Goal: Task Accomplishment & Management: Use online tool/utility

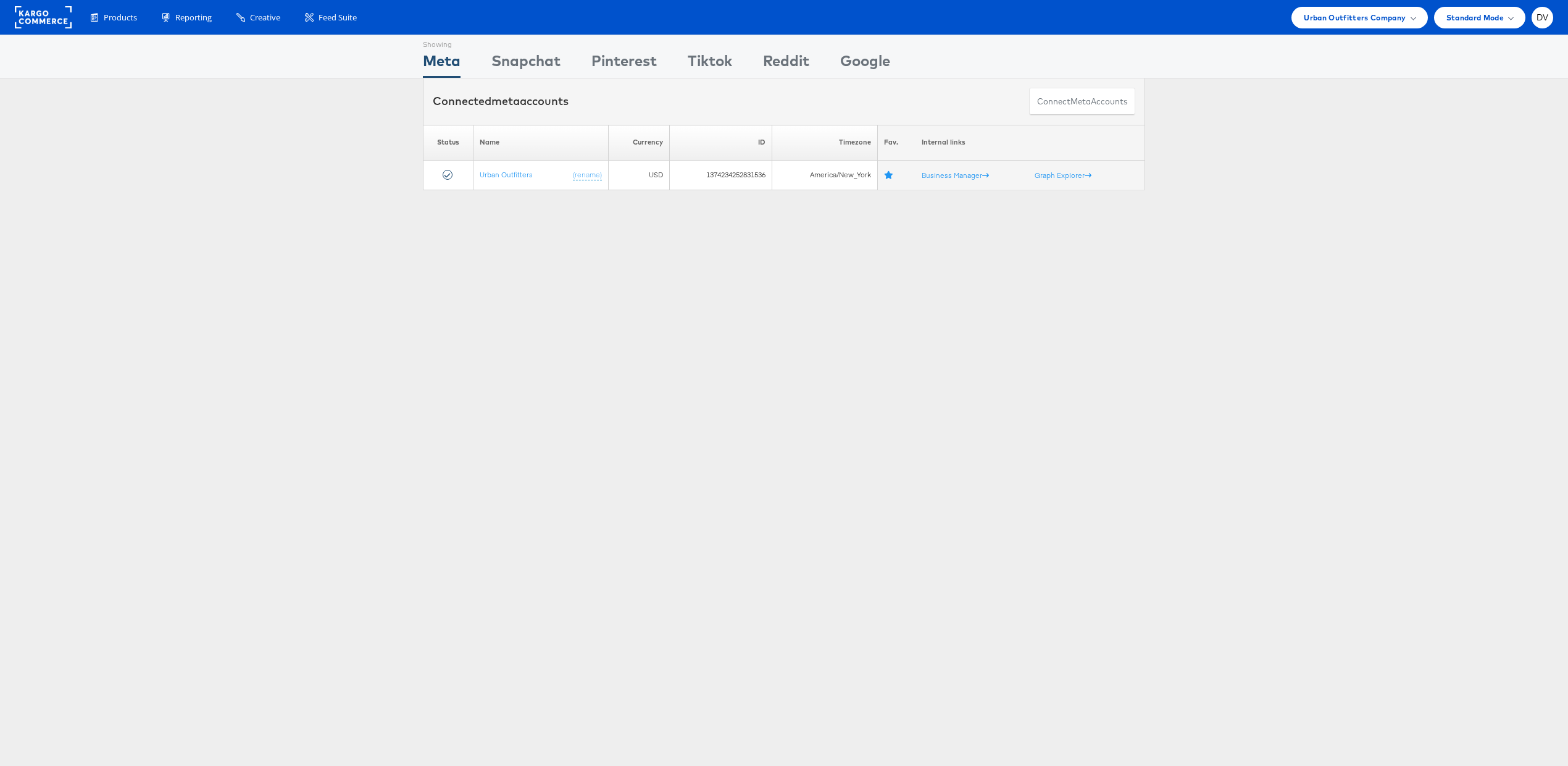
click at [44, 24] on rect at bounding box center [43, 17] width 57 height 22
click at [1342, 4] on div "Products Product Catalogs Enhance Your Product Catalog, Map Them to Publishers,…" at bounding box center [784, 17] width 1568 height 35
click at [1346, 13] on span "Urban Outfitters Company" at bounding box center [1354, 18] width 102 height 13
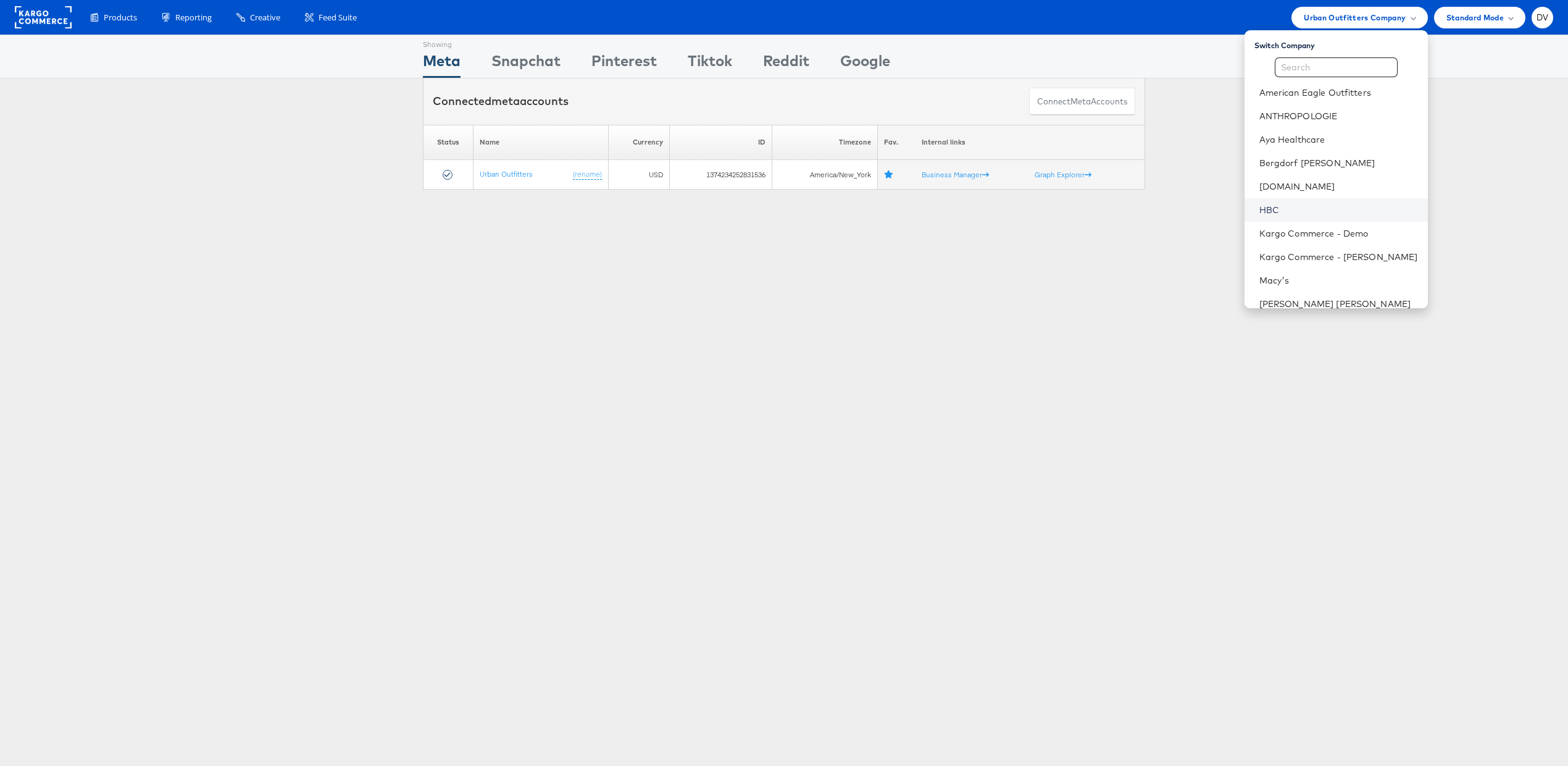
click at [1300, 210] on link "HBC" at bounding box center [1339, 210] width 158 height 12
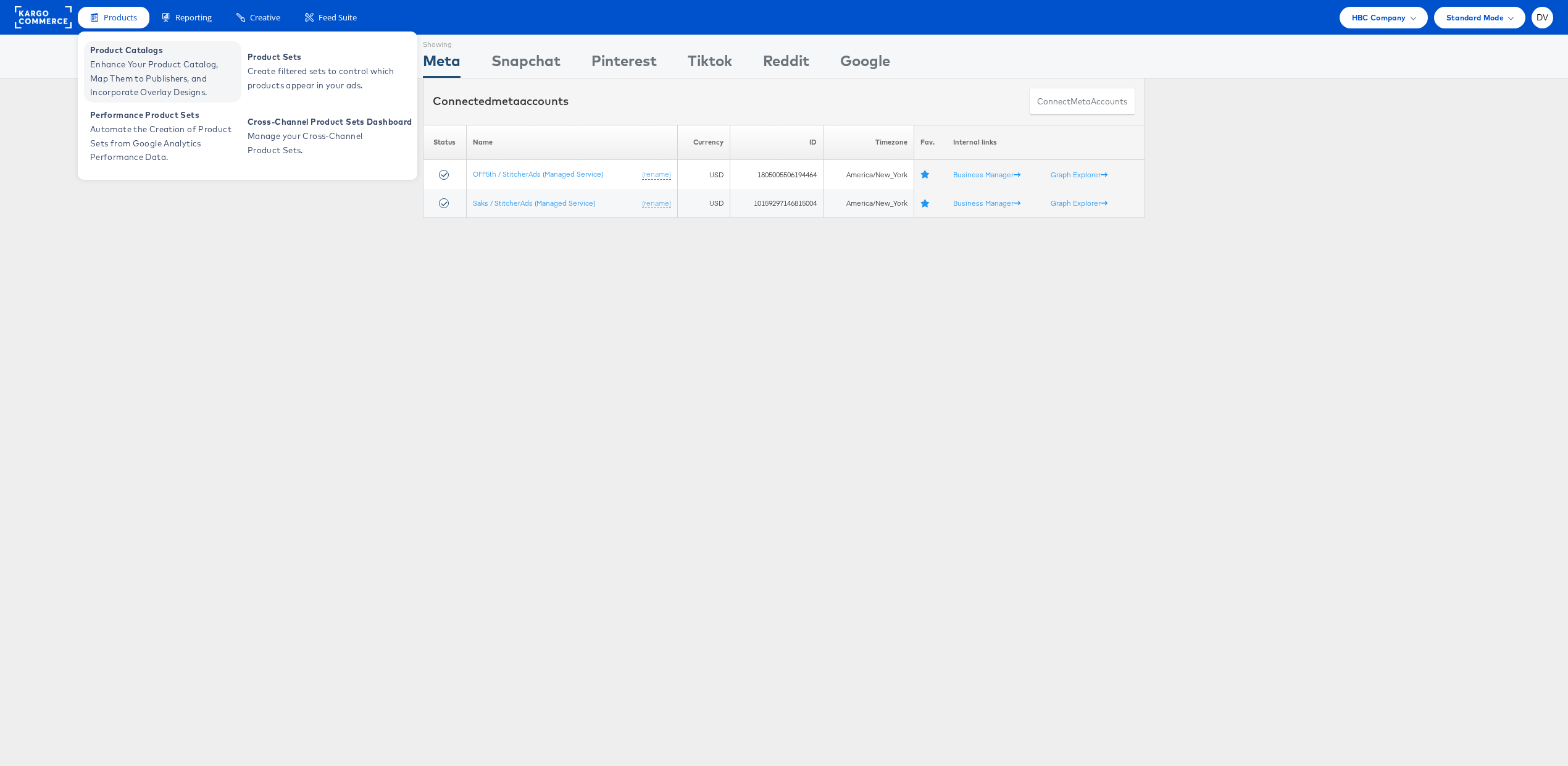
click at [133, 66] on span "Enhance Your Product Catalog, Map Them to Publishers, and Incorporate Overlay D…" at bounding box center [164, 78] width 148 height 42
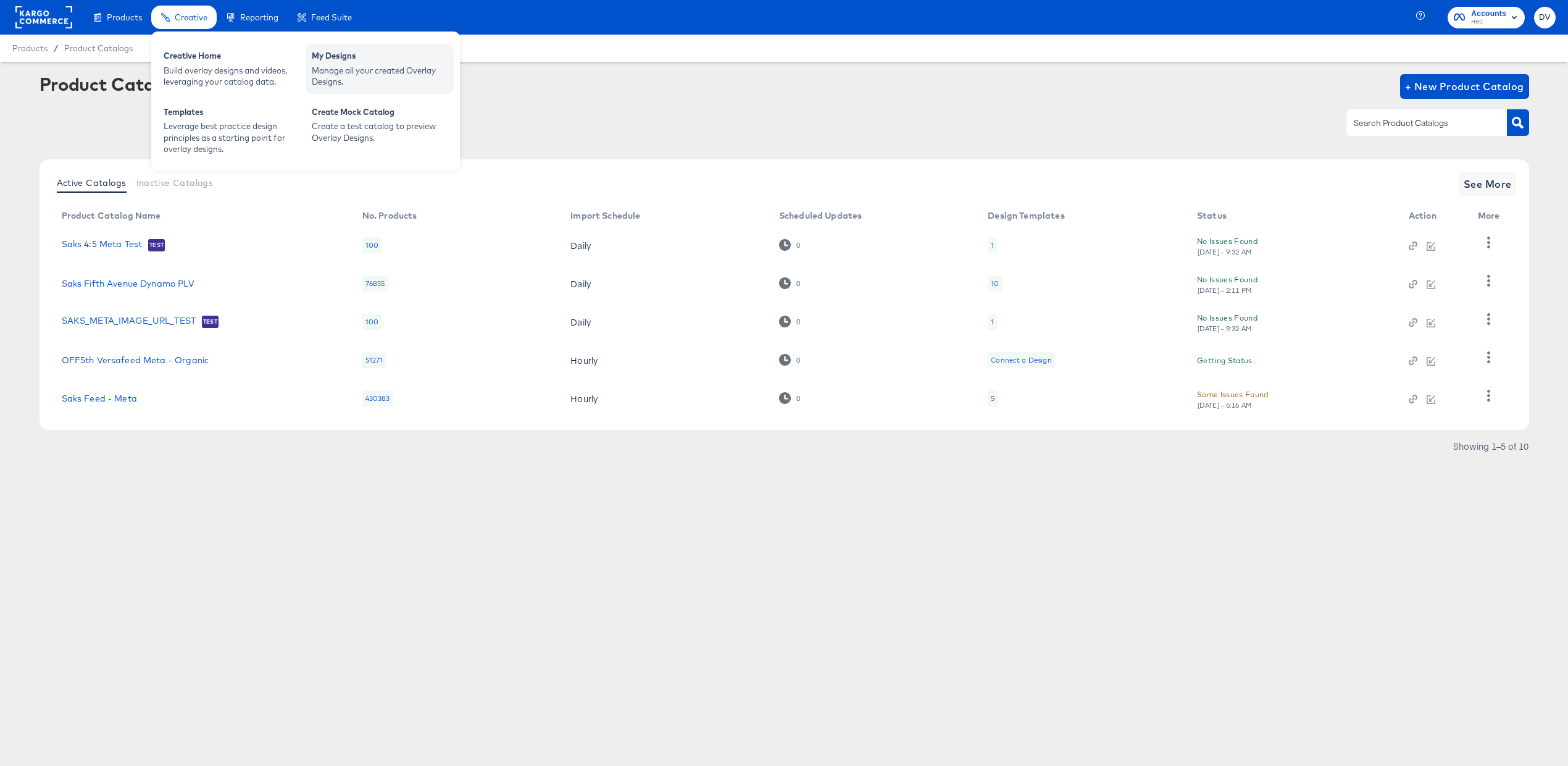
click at [338, 55] on div "My Designs" at bounding box center [379, 57] width 136 height 15
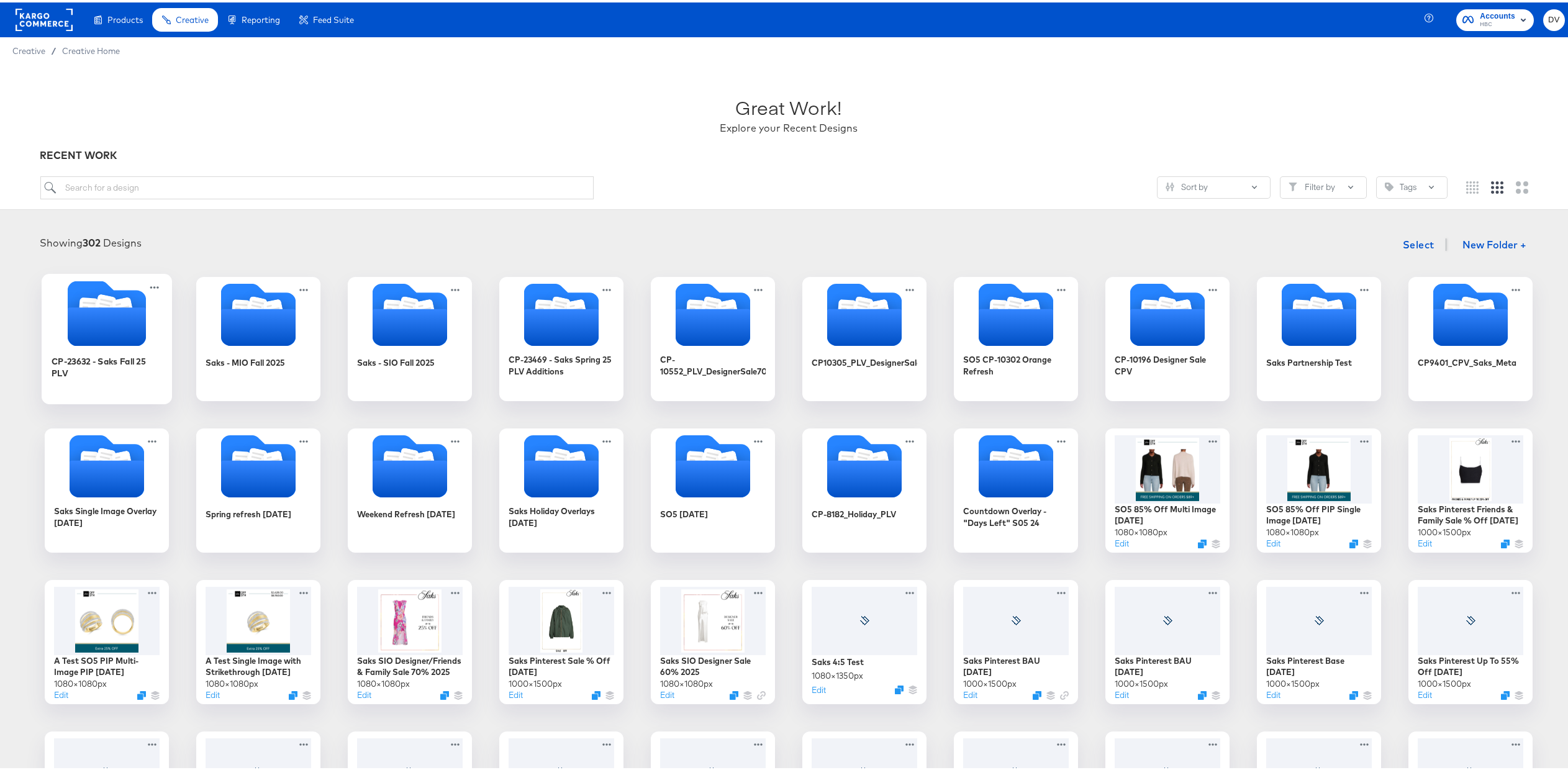
click at [136, 305] on icon "Folder" at bounding box center [106, 324] width 78 height 38
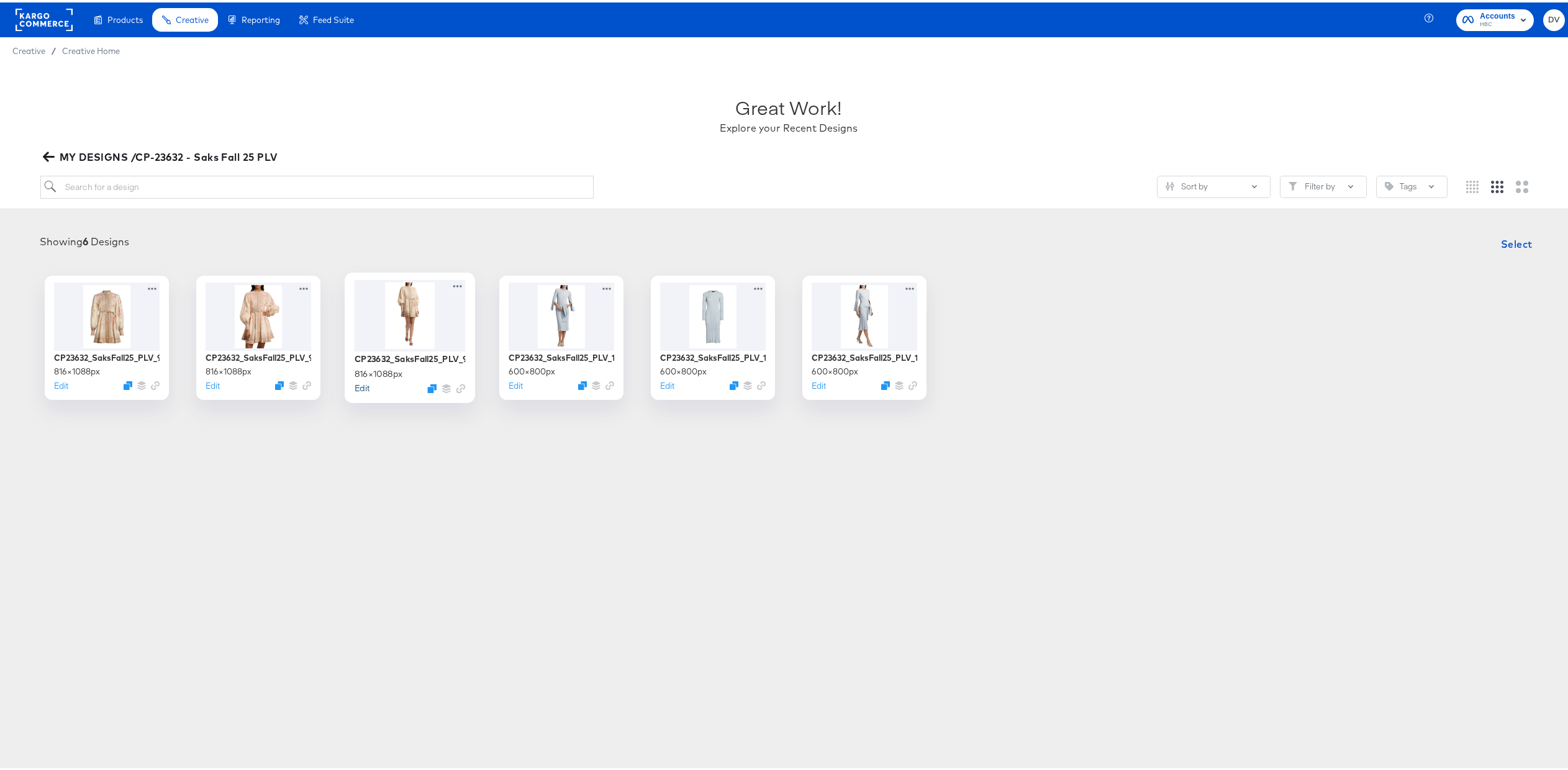
click at [354, 385] on button "Edit" at bounding box center [362, 385] width 15 height 12
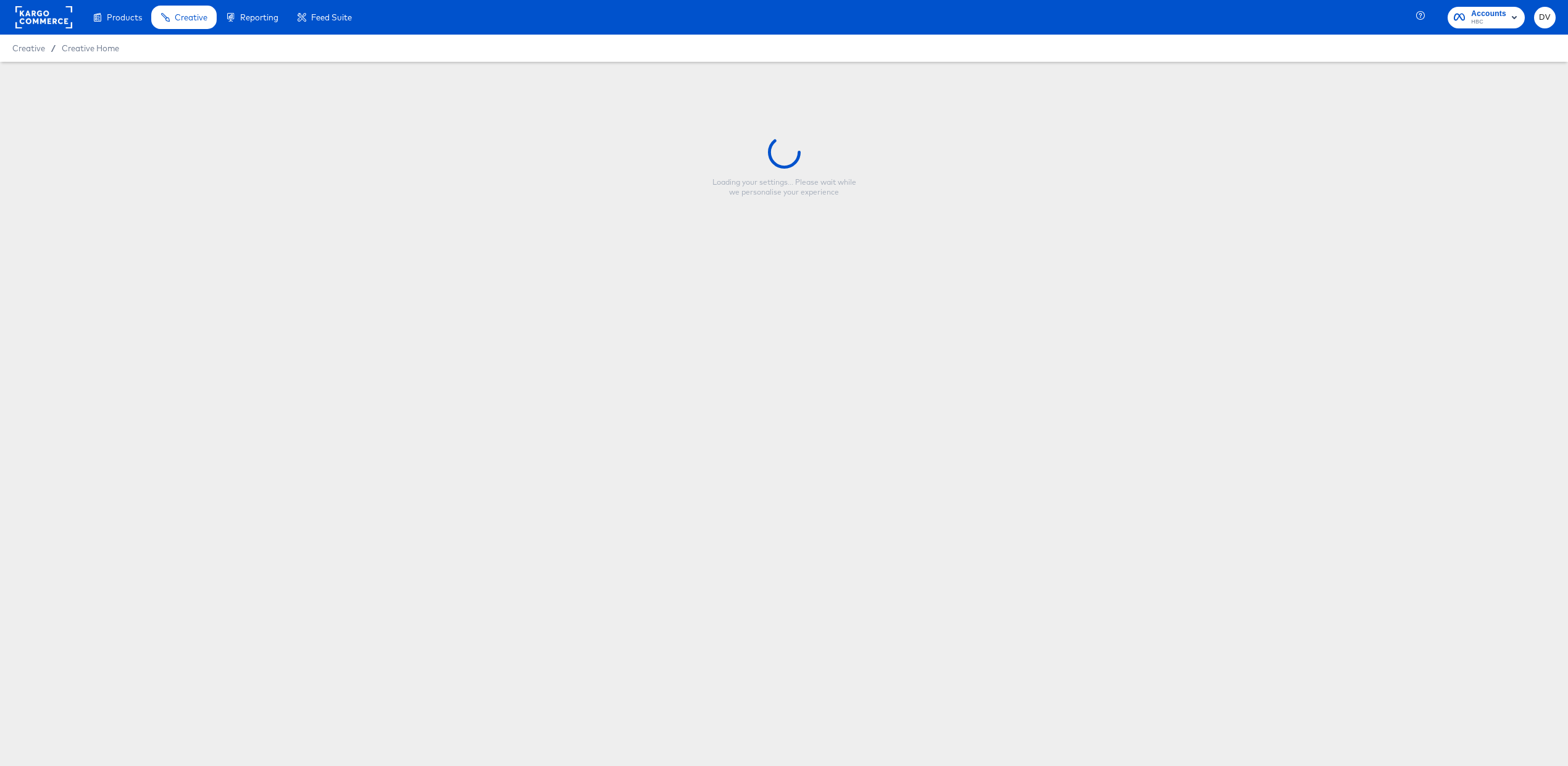
type input "CP23632_SaksFall25_PLV_9x16_img2"
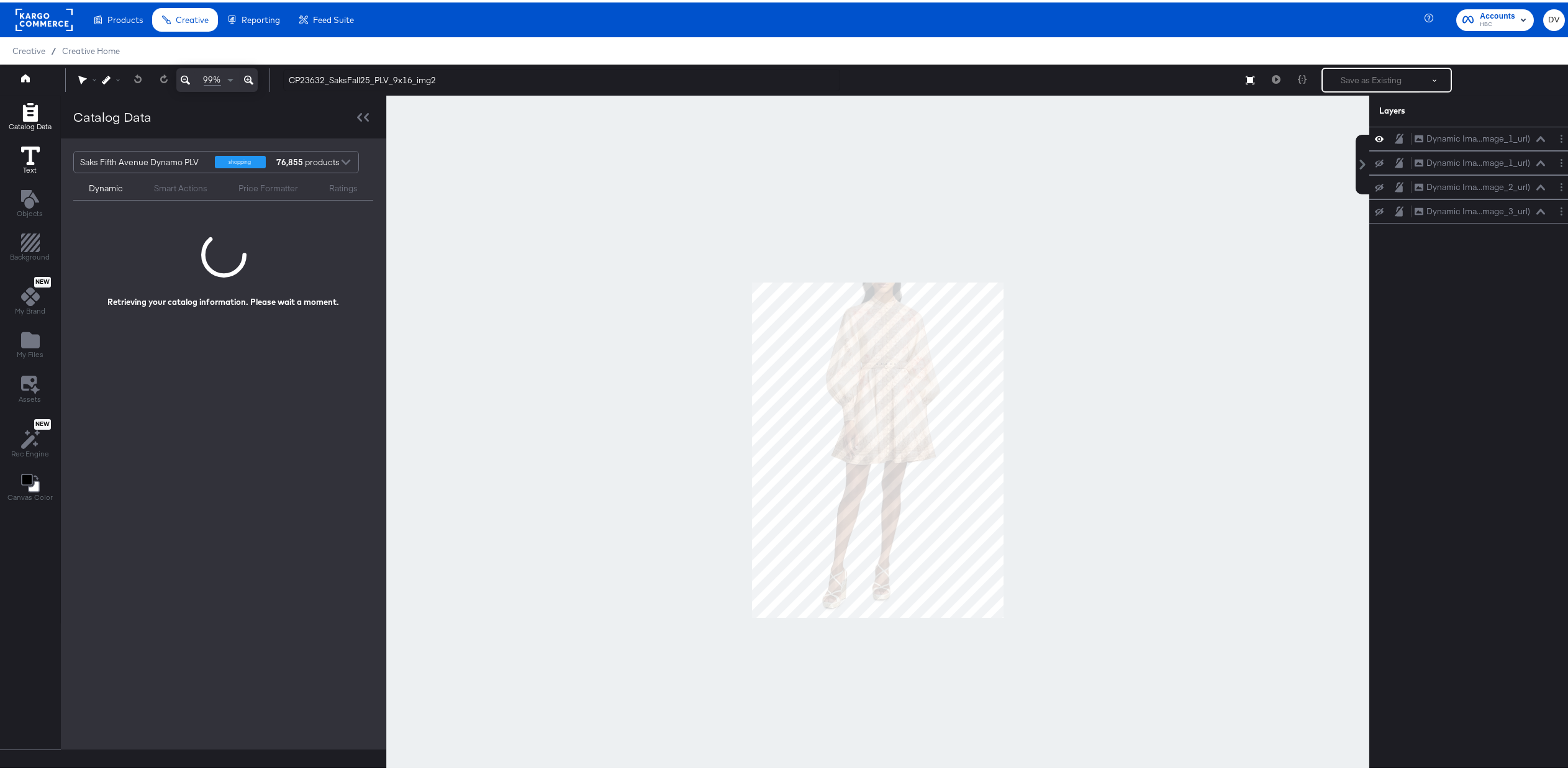
click at [35, 158] on icon at bounding box center [30, 153] width 19 height 19
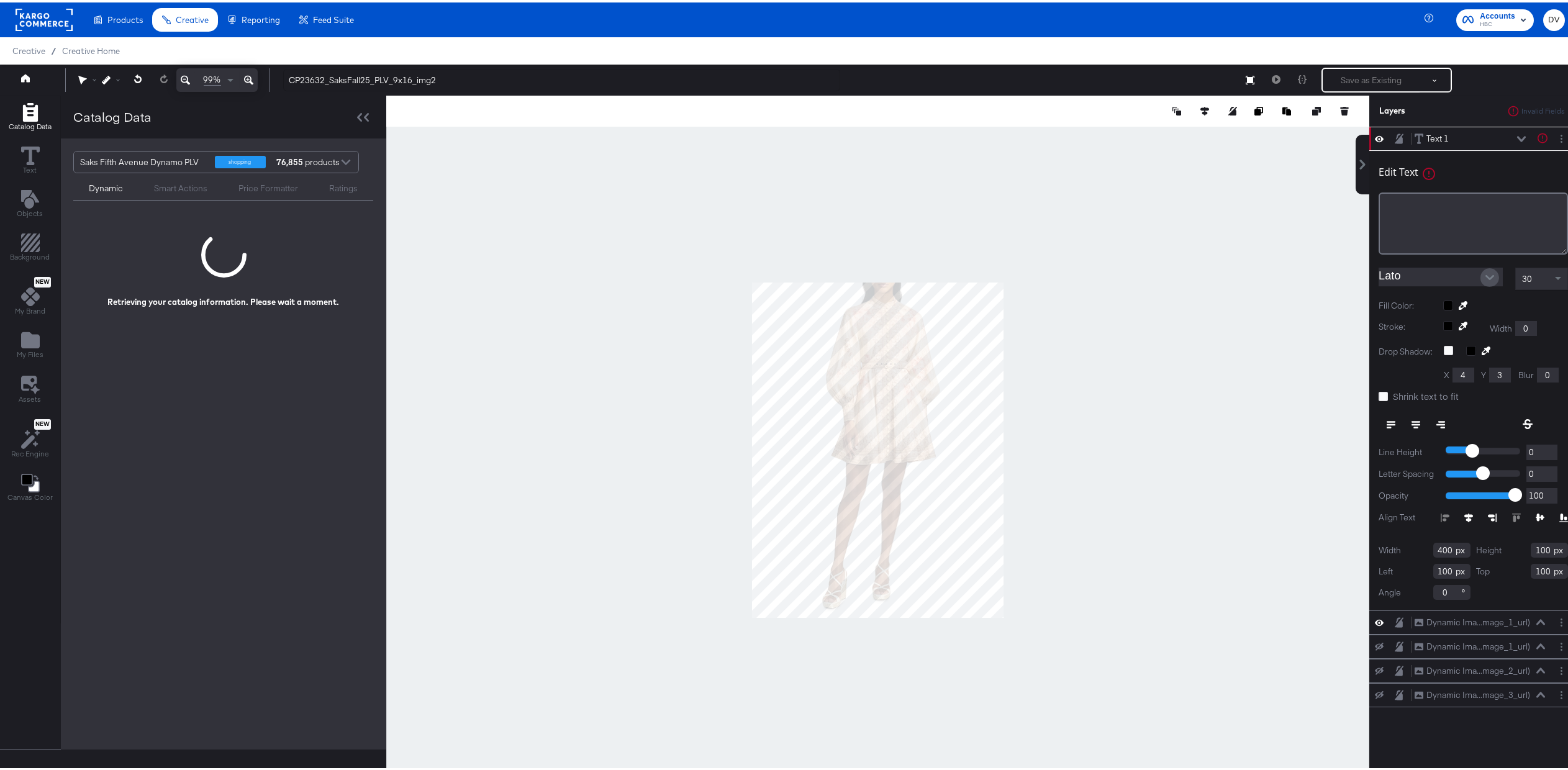
click at [1485, 272] on icon "Open" at bounding box center [1489, 274] width 9 height 9
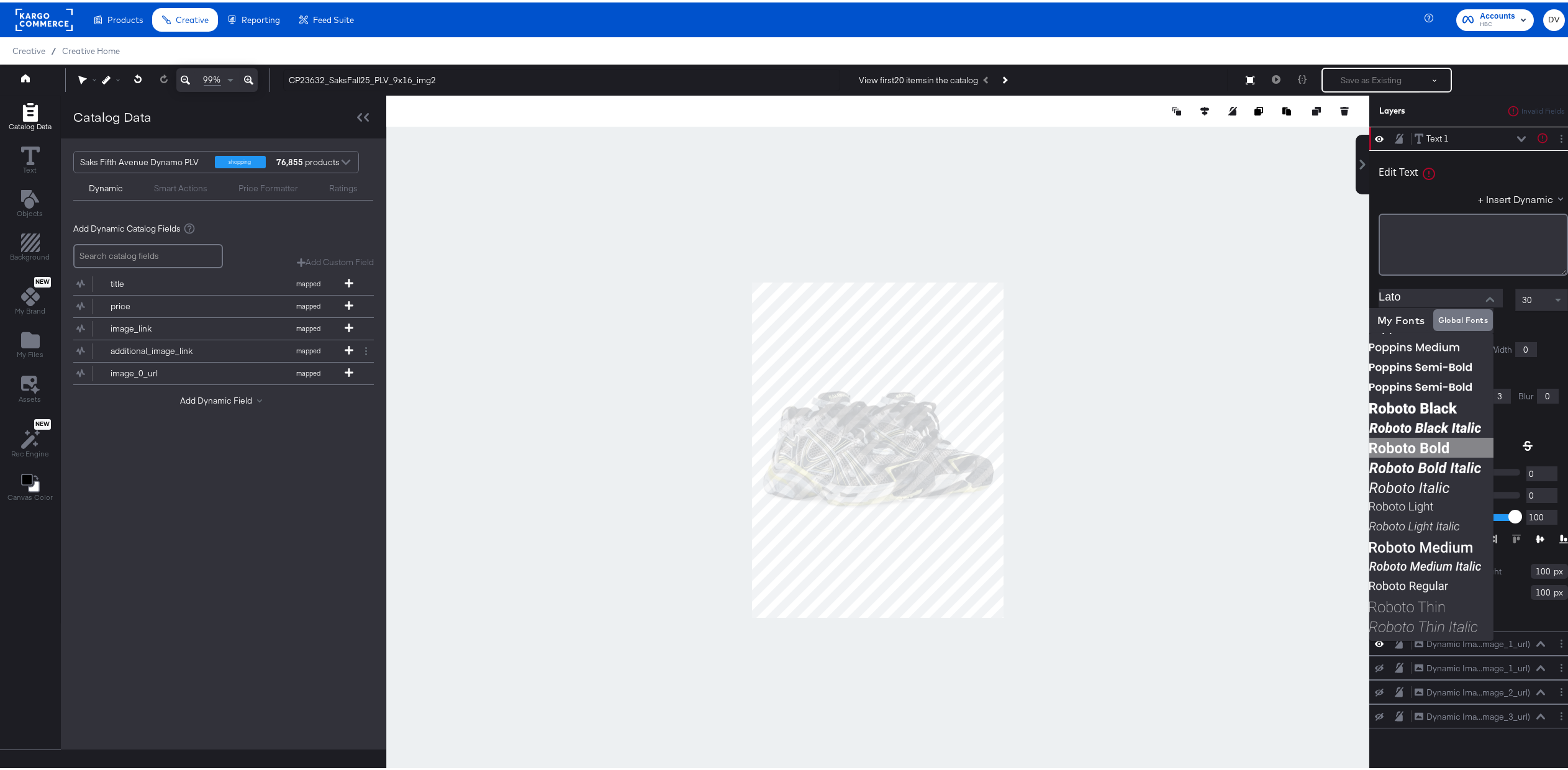
scroll to position [854, 0]
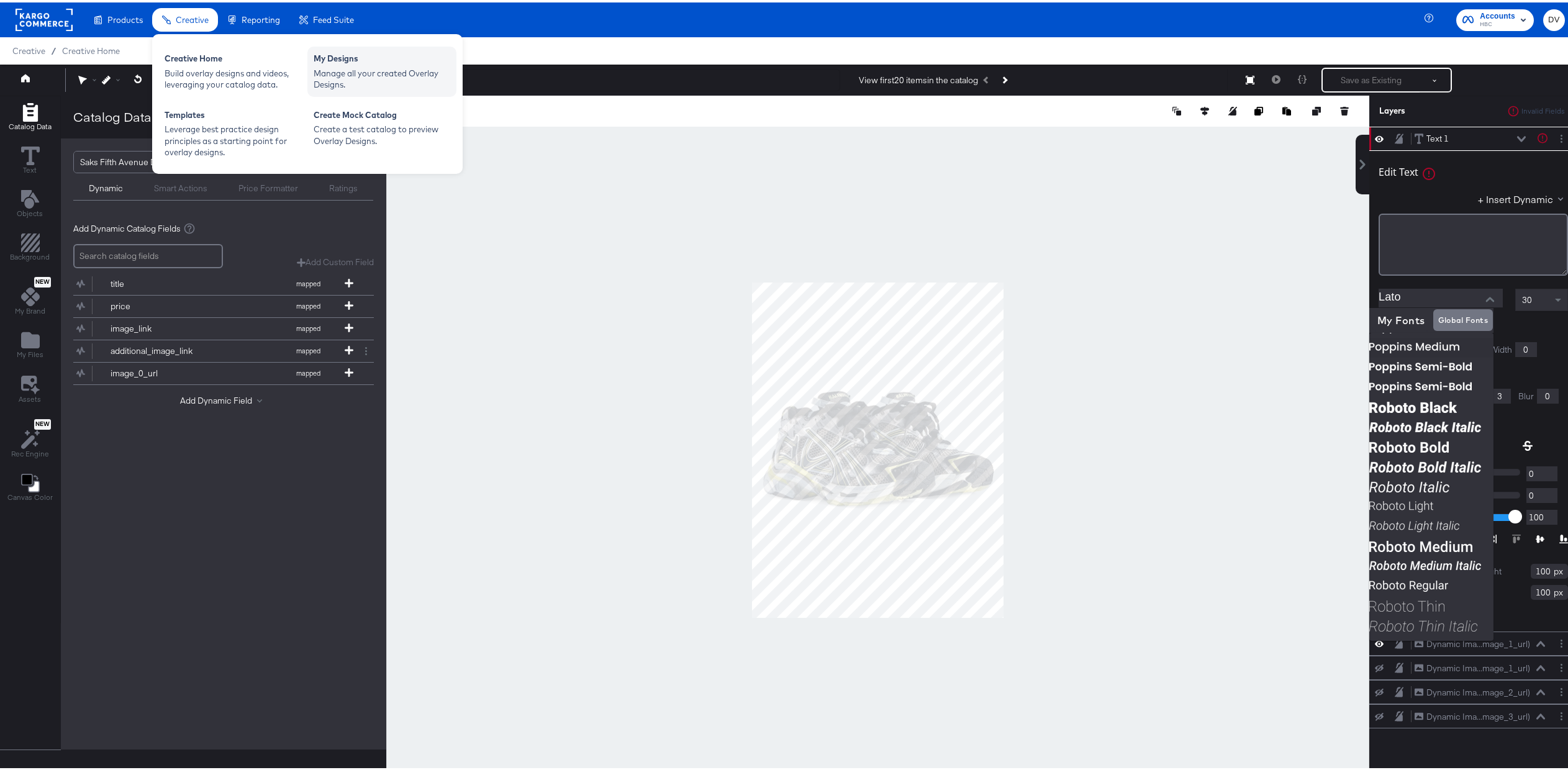
click at [372, 64] on div "My Designs" at bounding box center [382, 58] width 137 height 15
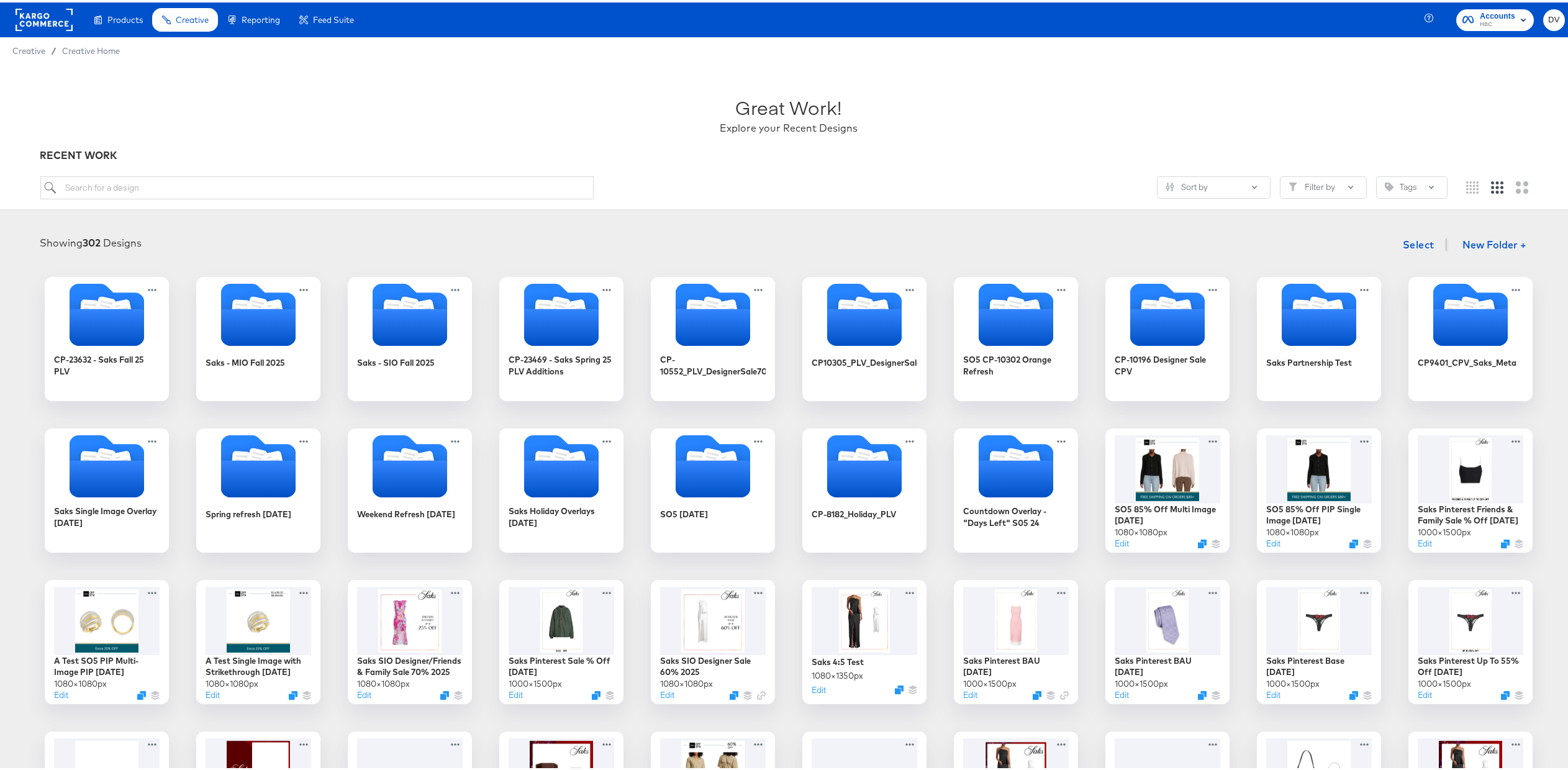
click at [54, 25] on rect at bounding box center [44, 17] width 57 height 22
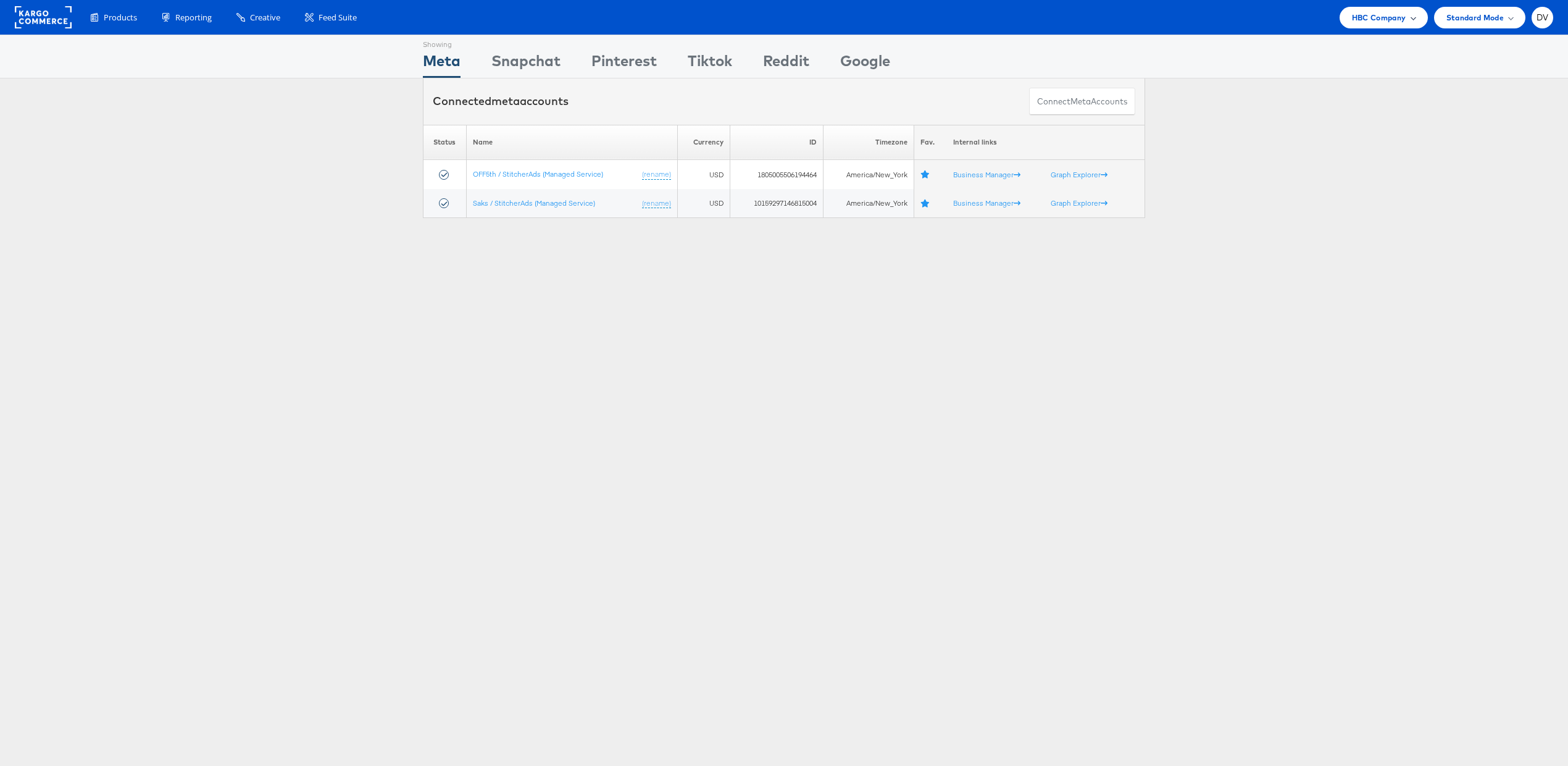
click at [1384, 26] on div "HBC Company" at bounding box center [1384, 17] width 88 height 22
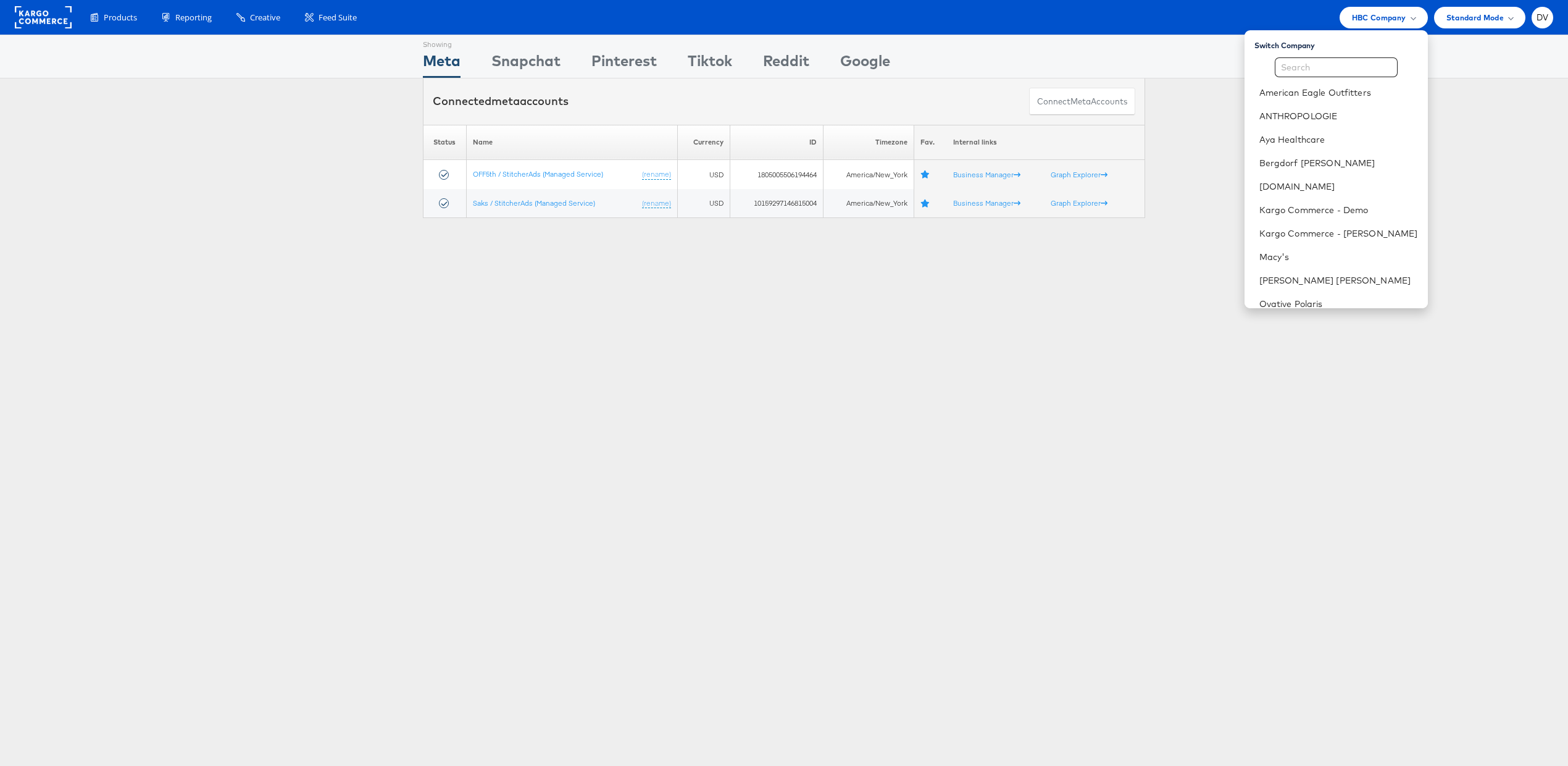
scroll to position [197, 0]
click at [1317, 291] on link "Manage Roles" at bounding box center [1289, 291] width 60 height 11
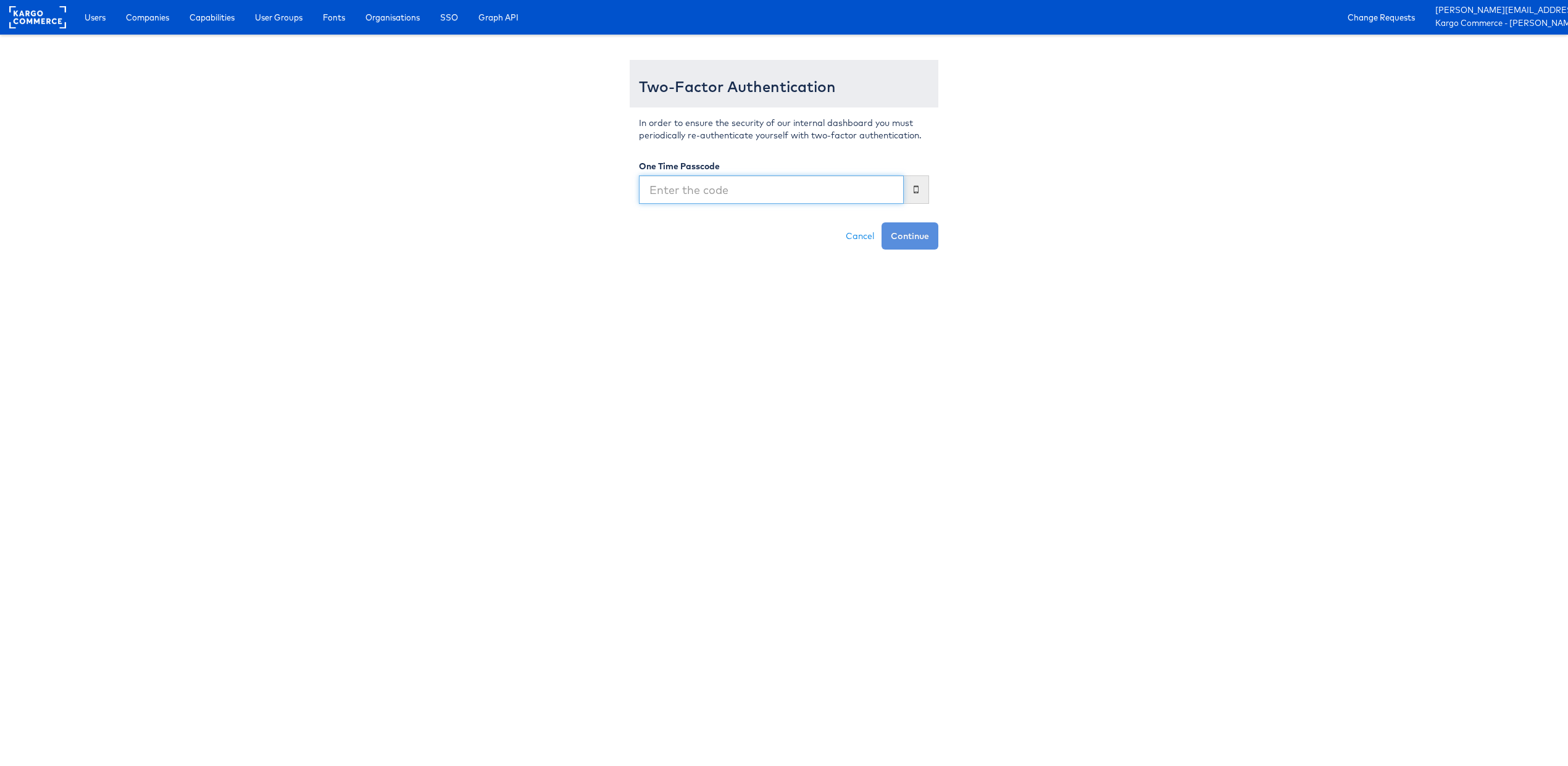
click at [716, 194] on input "text" at bounding box center [771, 189] width 265 height 28
type input "238968"
click at [882, 222] on button "Continue" at bounding box center [910, 235] width 57 height 27
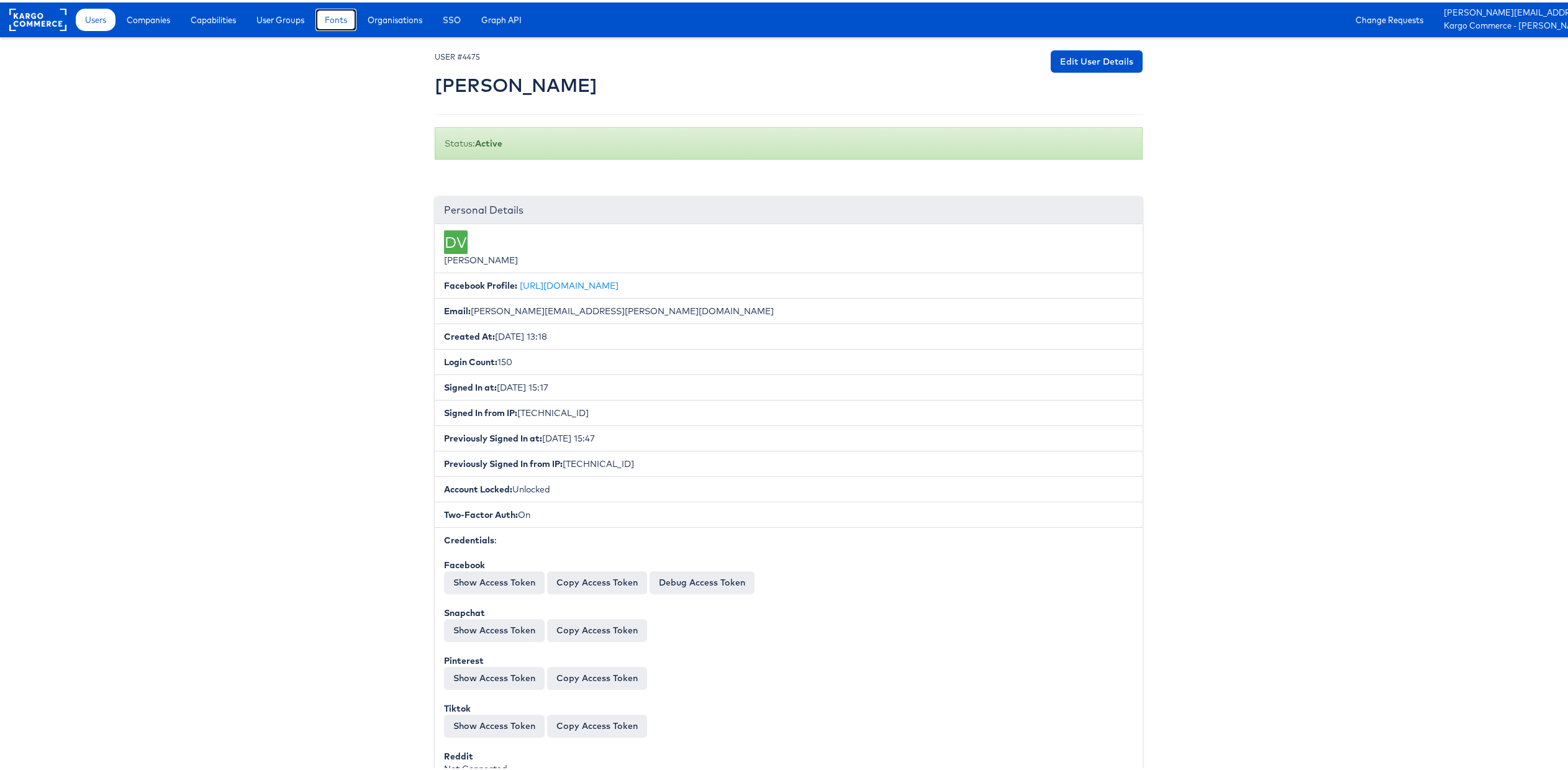
click at [347, 22] on span "Fonts" at bounding box center [336, 17] width 22 height 13
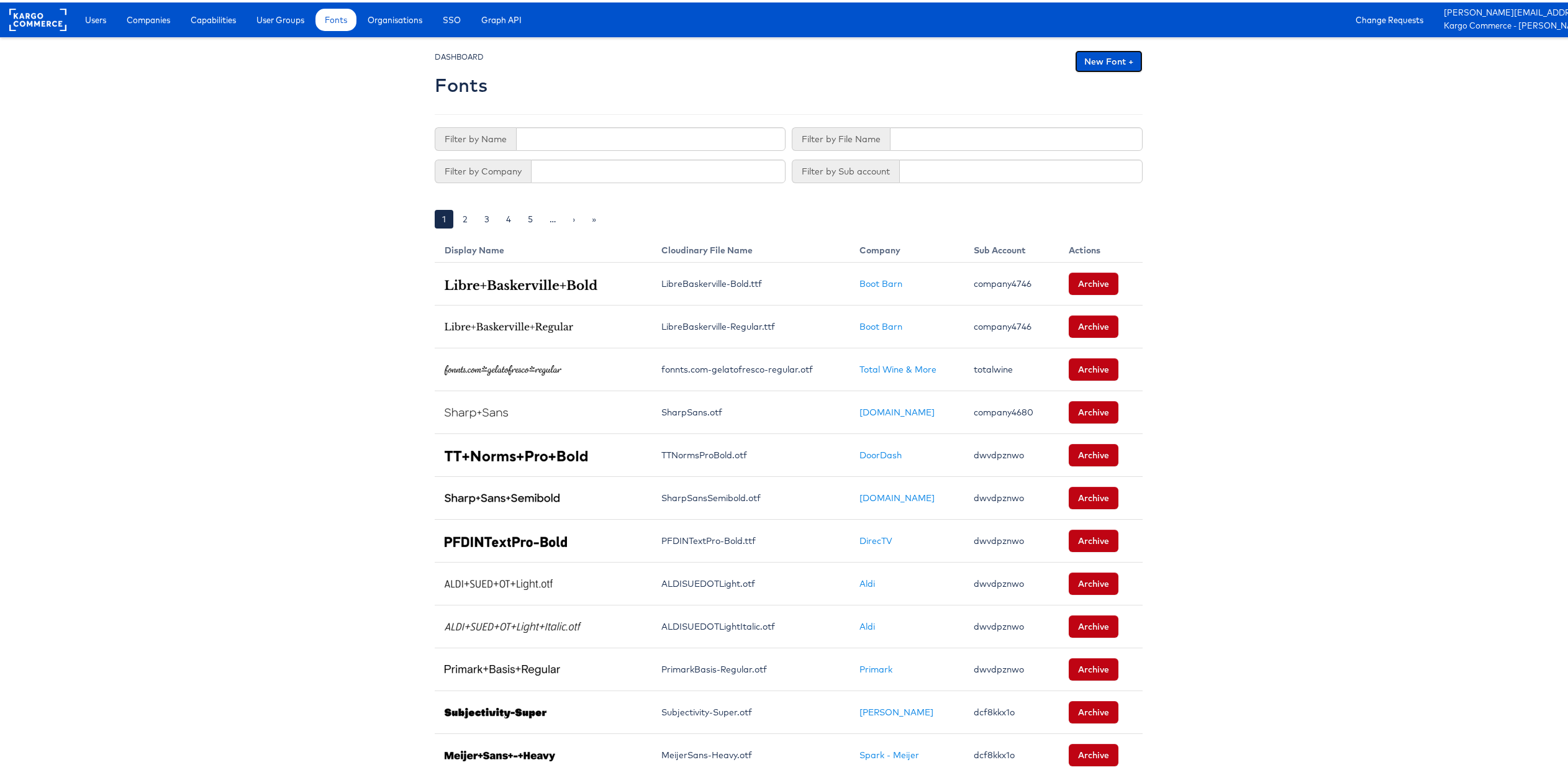
click at [1108, 61] on link "New Font +" at bounding box center [1109, 59] width 67 height 22
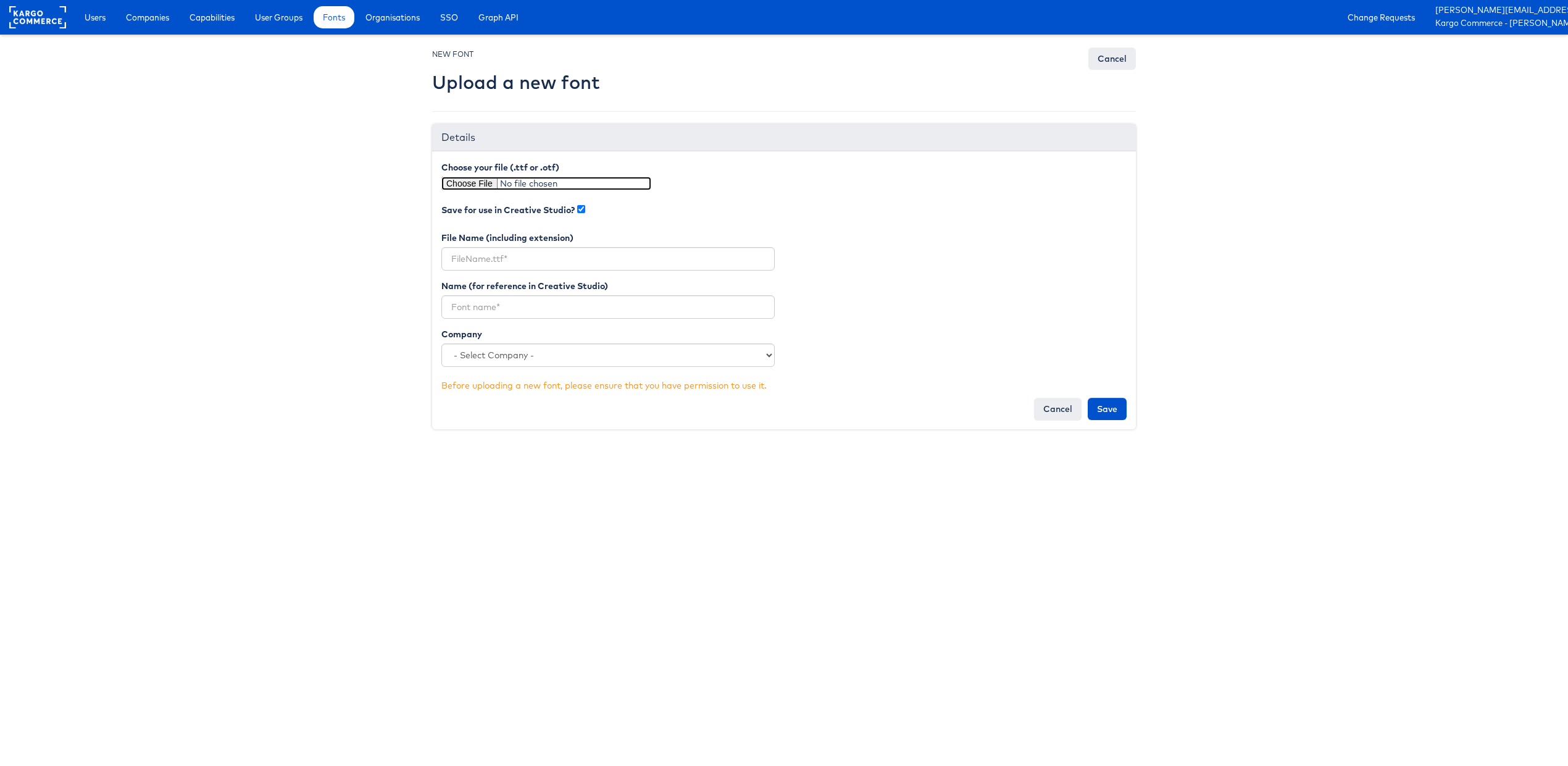
click at [486, 180] on input "file" at bounding box center [546, 183] width 210 height 14
type input "C:\fakepath\Kepler Std Condensed Display.otf"
type input "Kepler Std Condensed Display.otf"
click at [538, 298] on input "text" at bounding box center [607, 307] width 333 height 24
paste input "Kepler Std Condensed Display"
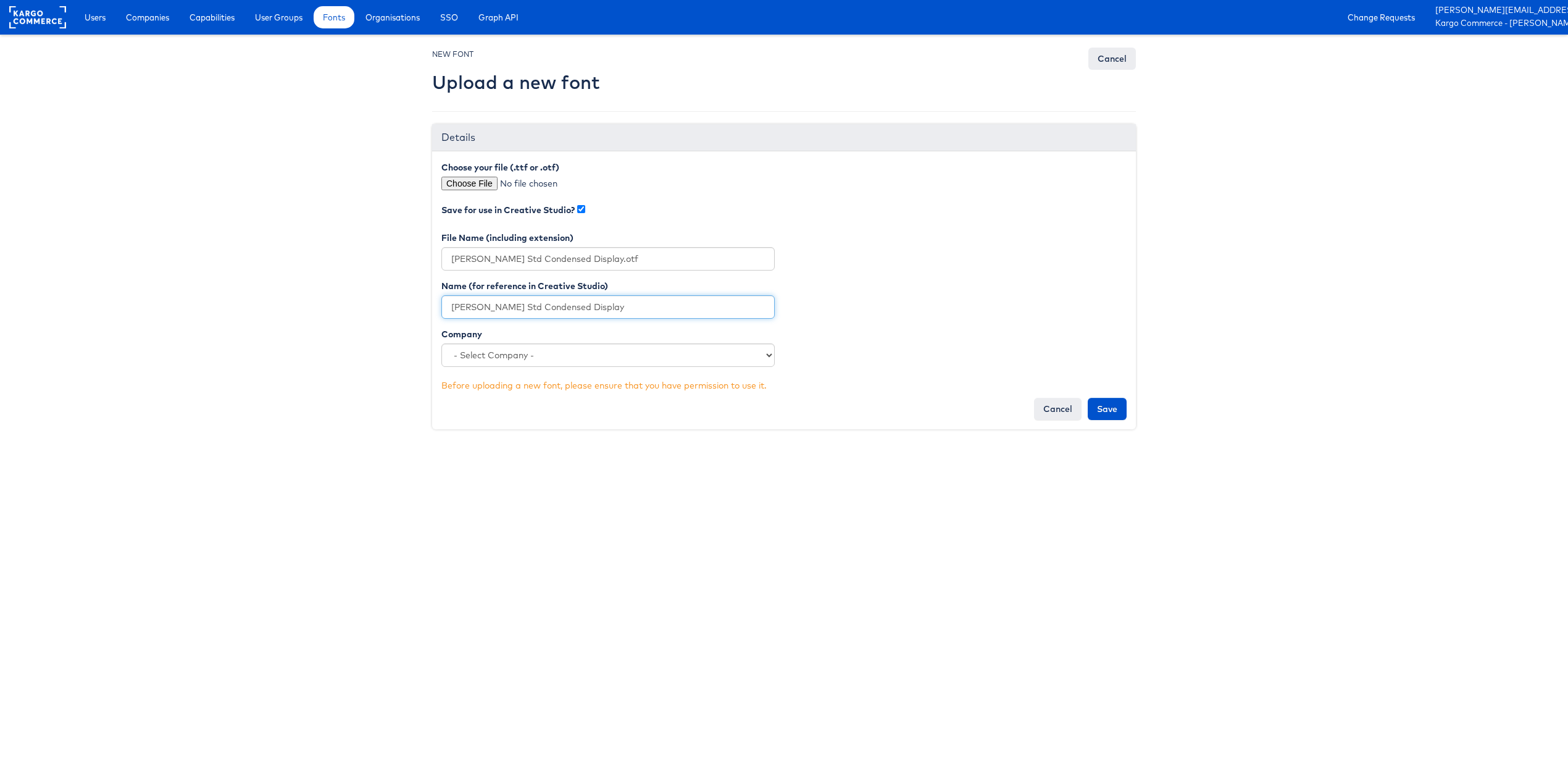
type input "Kepler Std Condensed Display"
click at [539, 358] on select "- Select Company - ANTHROPOLOGIE Steve Madden HBC Williams Sonoma, Inc. The CoS…" at bounding box center [607, 355] width 333 height 24
select select "2272"
click at [441, 343] on select "- Select Company - ANTHROPOLOGIE Steve Madden HBC Williams Sonoma, Inc. The CoS…" at bounding box center [607, 355] width 333 height 24
click at [1105, 411] on input "Save" at bounding box center [1107, 409] width 39 height 22
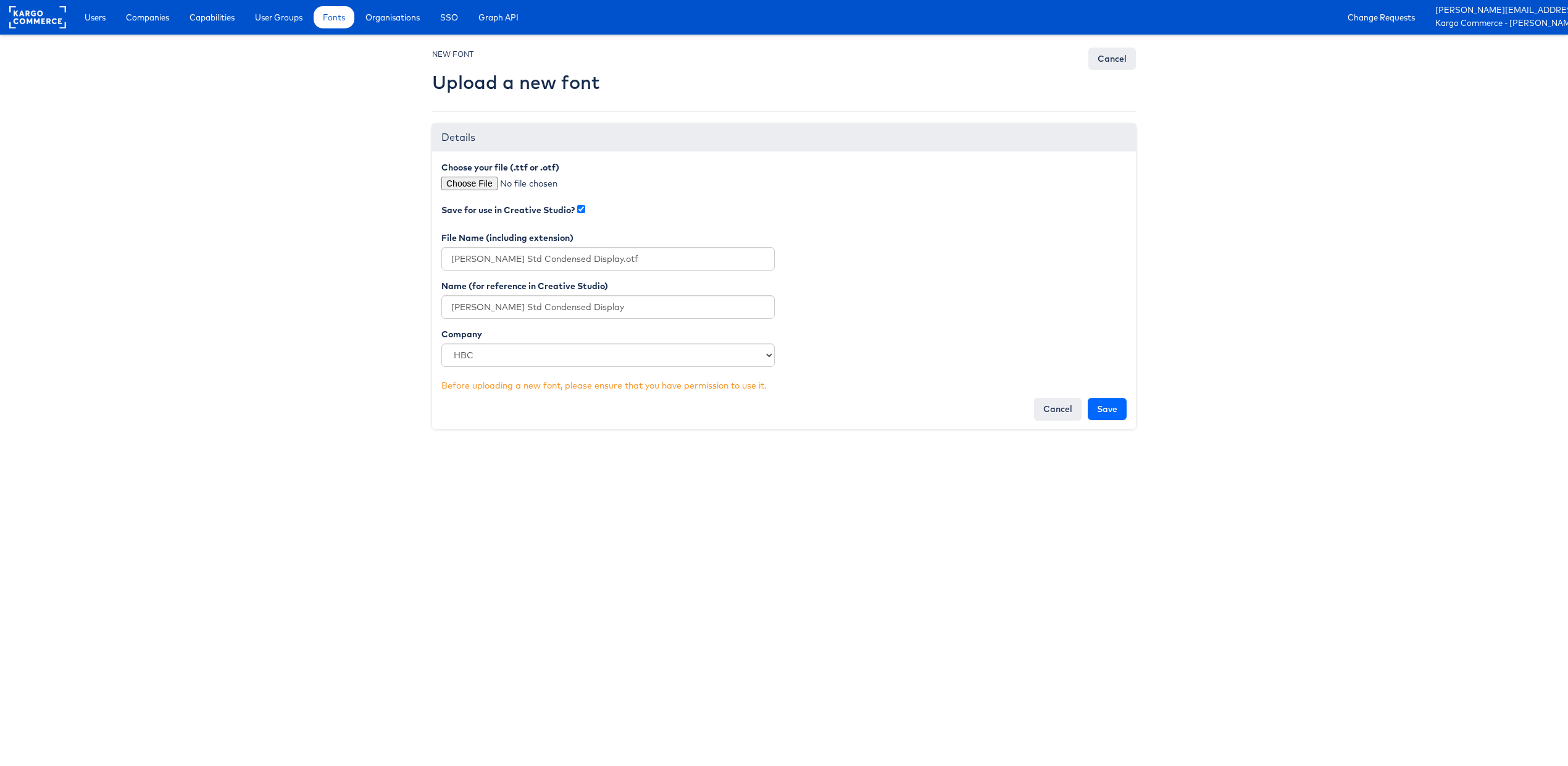
type input "Saving..."
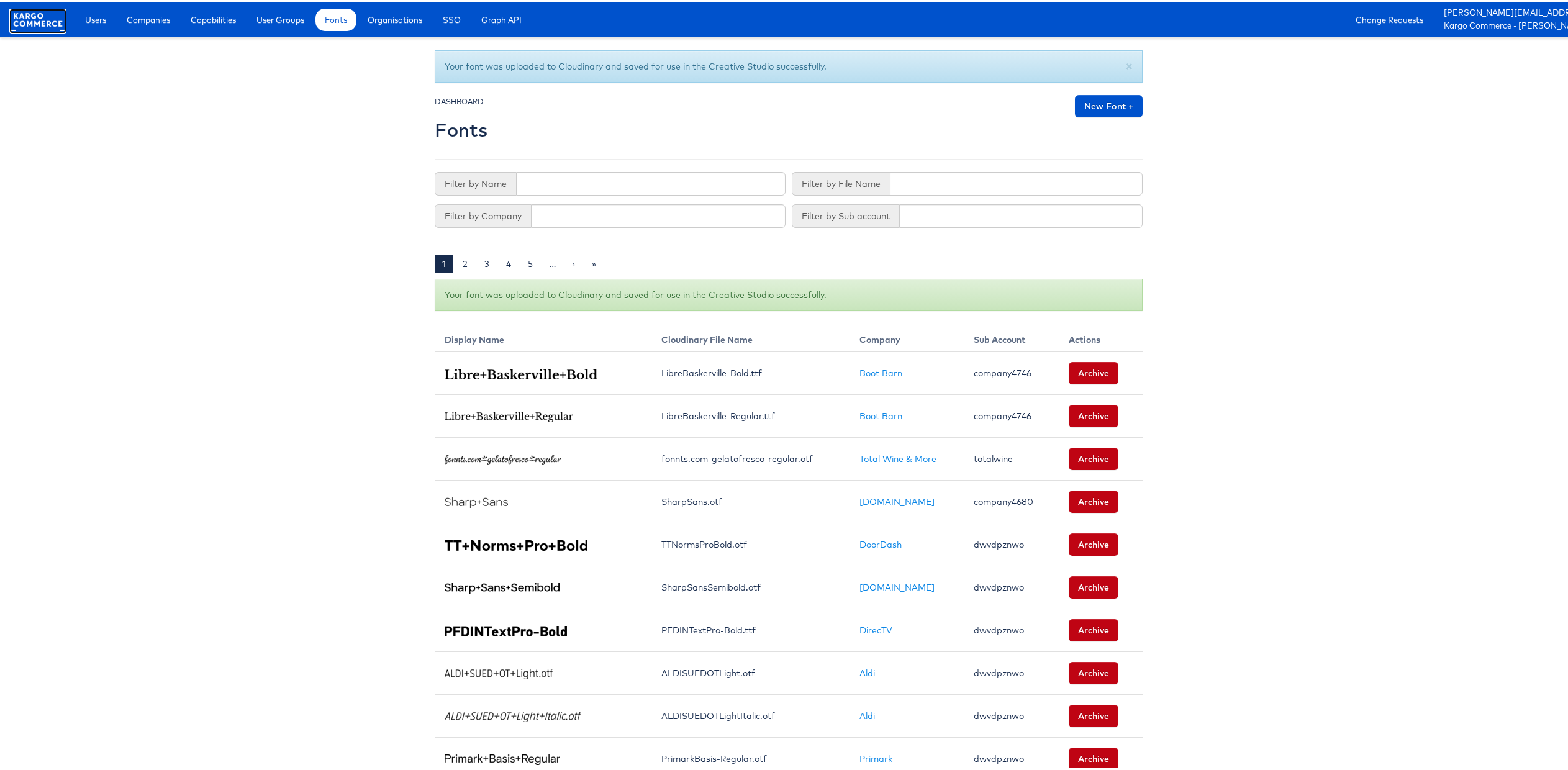
click at [57, 14] on rect at bounding box center [38, 17] width 57 height 22
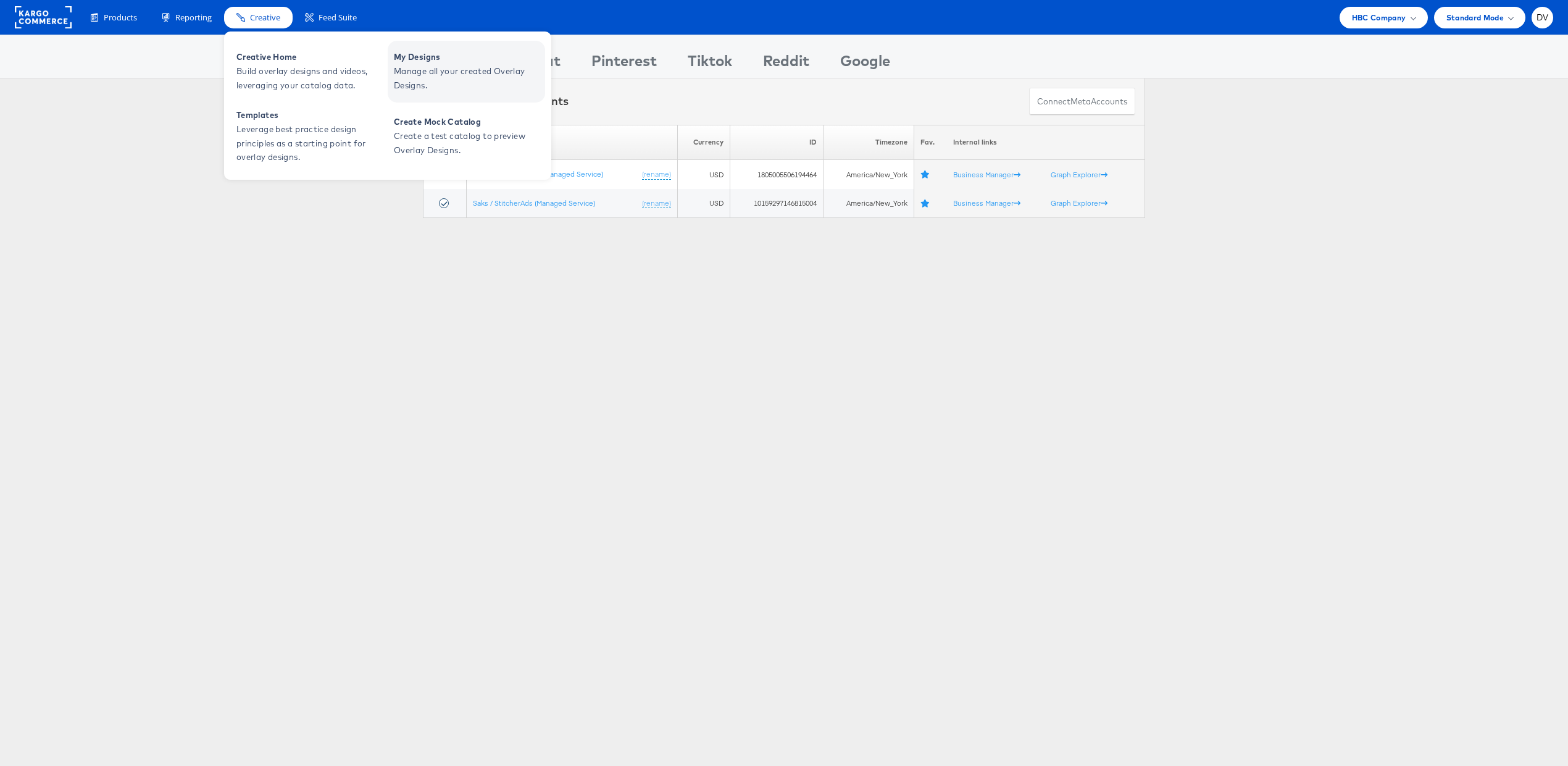
click at [408, 59] on span "My Designs" at bounding box center [467, 57] width 148 height 14
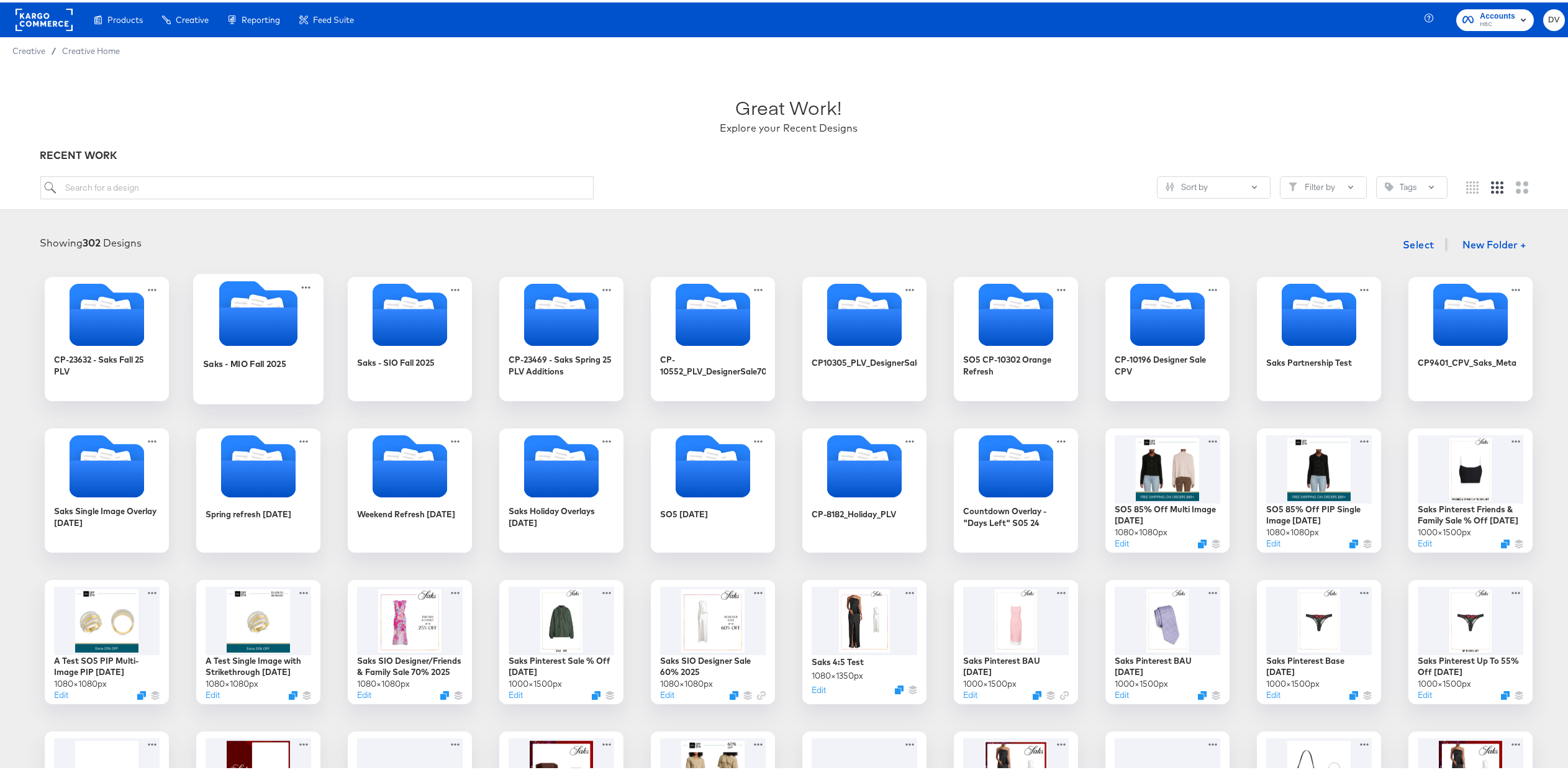
click at [248, 317] on icon "Folder" at bounding box center [259, 324] width 78 height 38
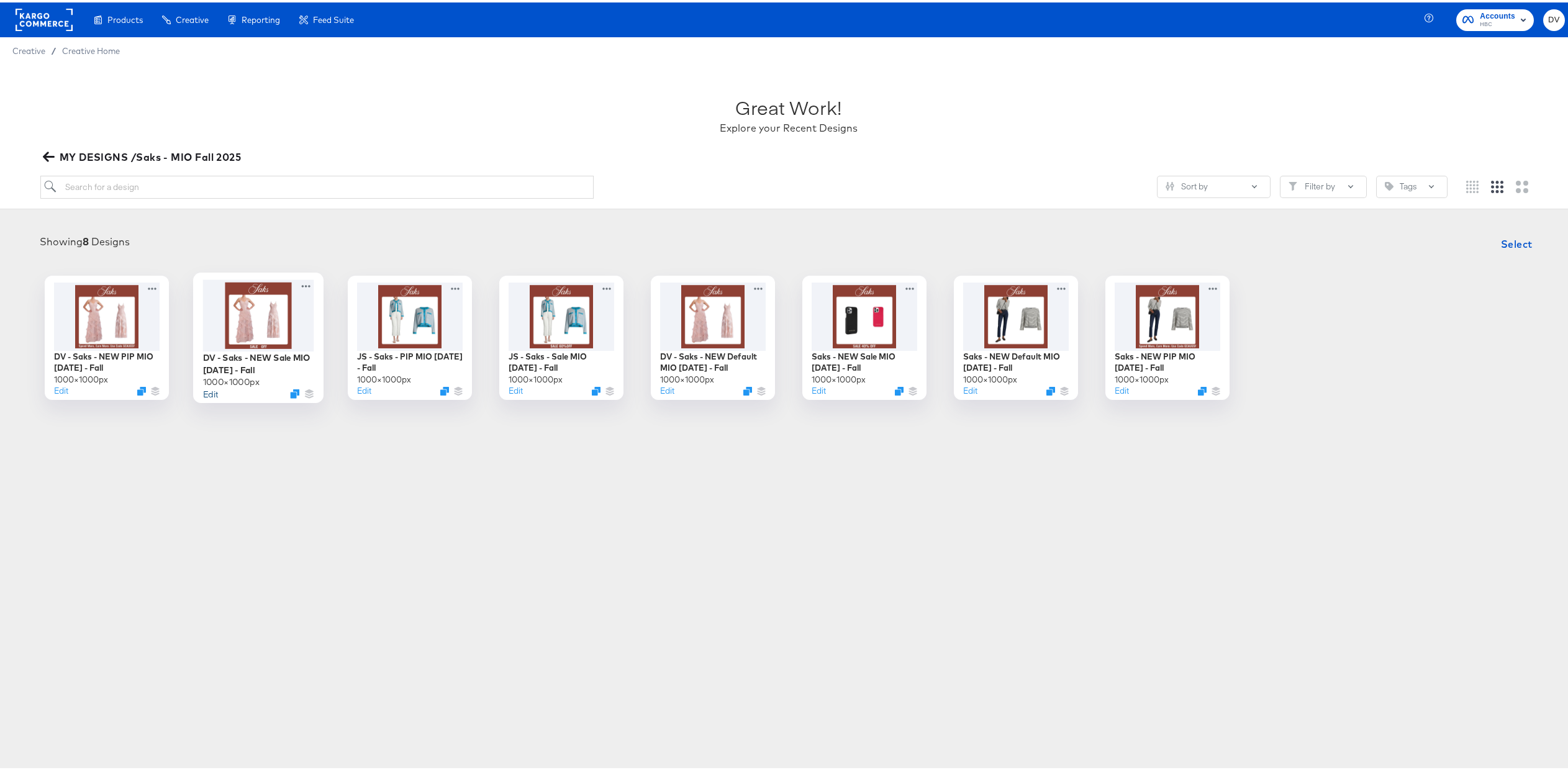
click at [208, 388] on button "Edit" at bounding box center [210, 391] width 15 height 12
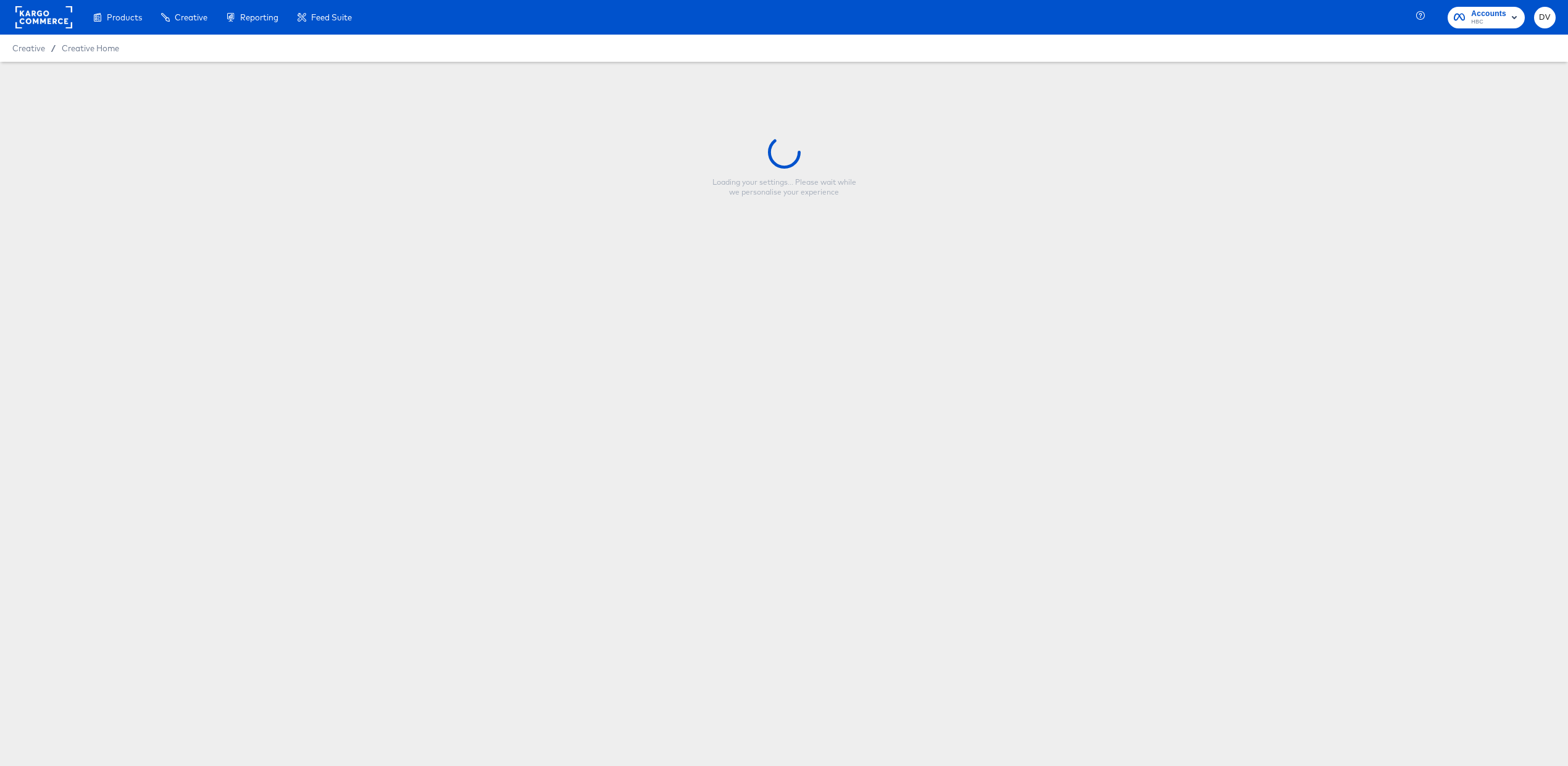
type input "DV - Saks - NEW Sale MIO 8.21.25 - Fall"
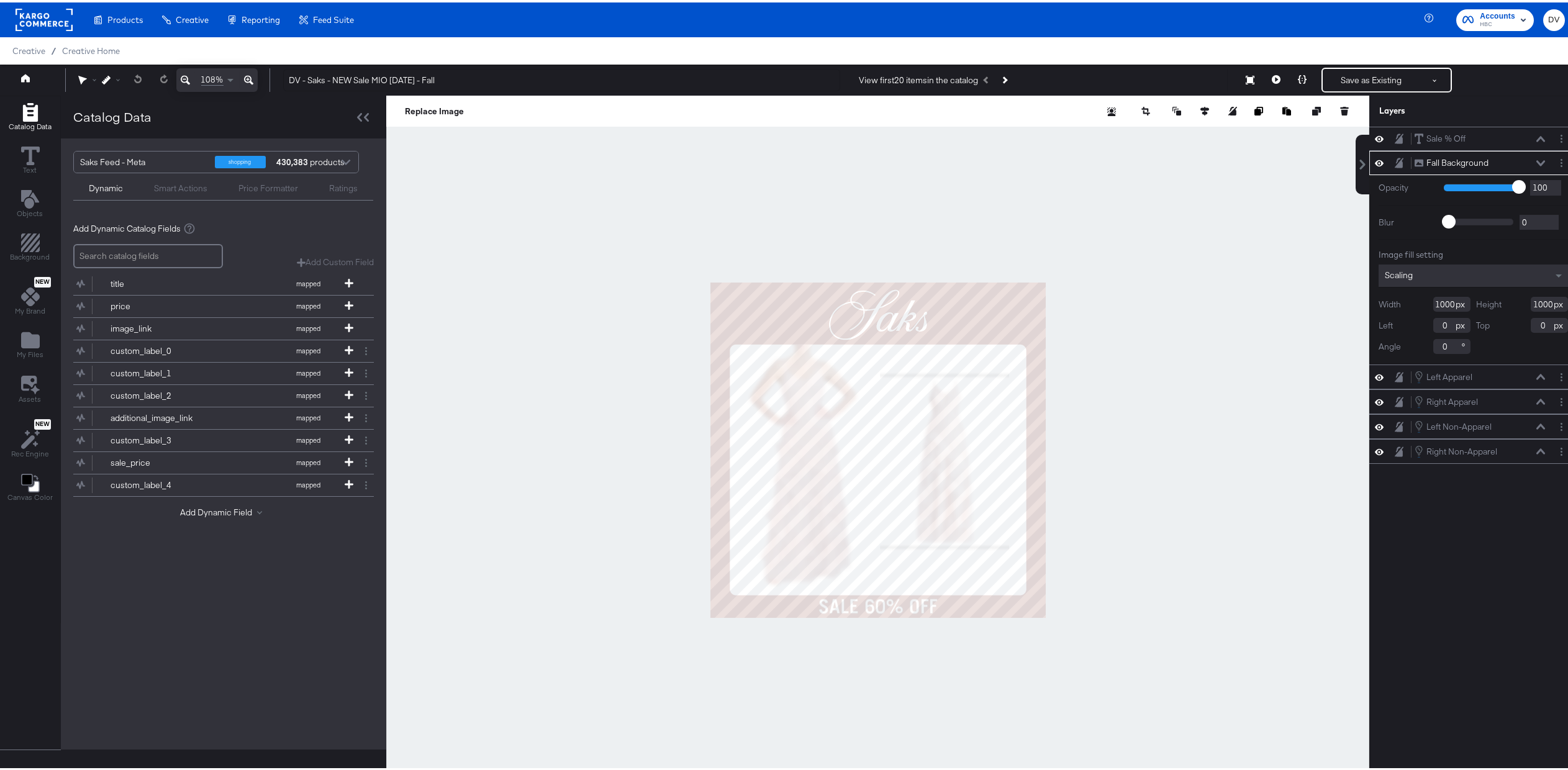
click at [1536, 157] on button at bounding box center [1540, 161] width 10 height 7
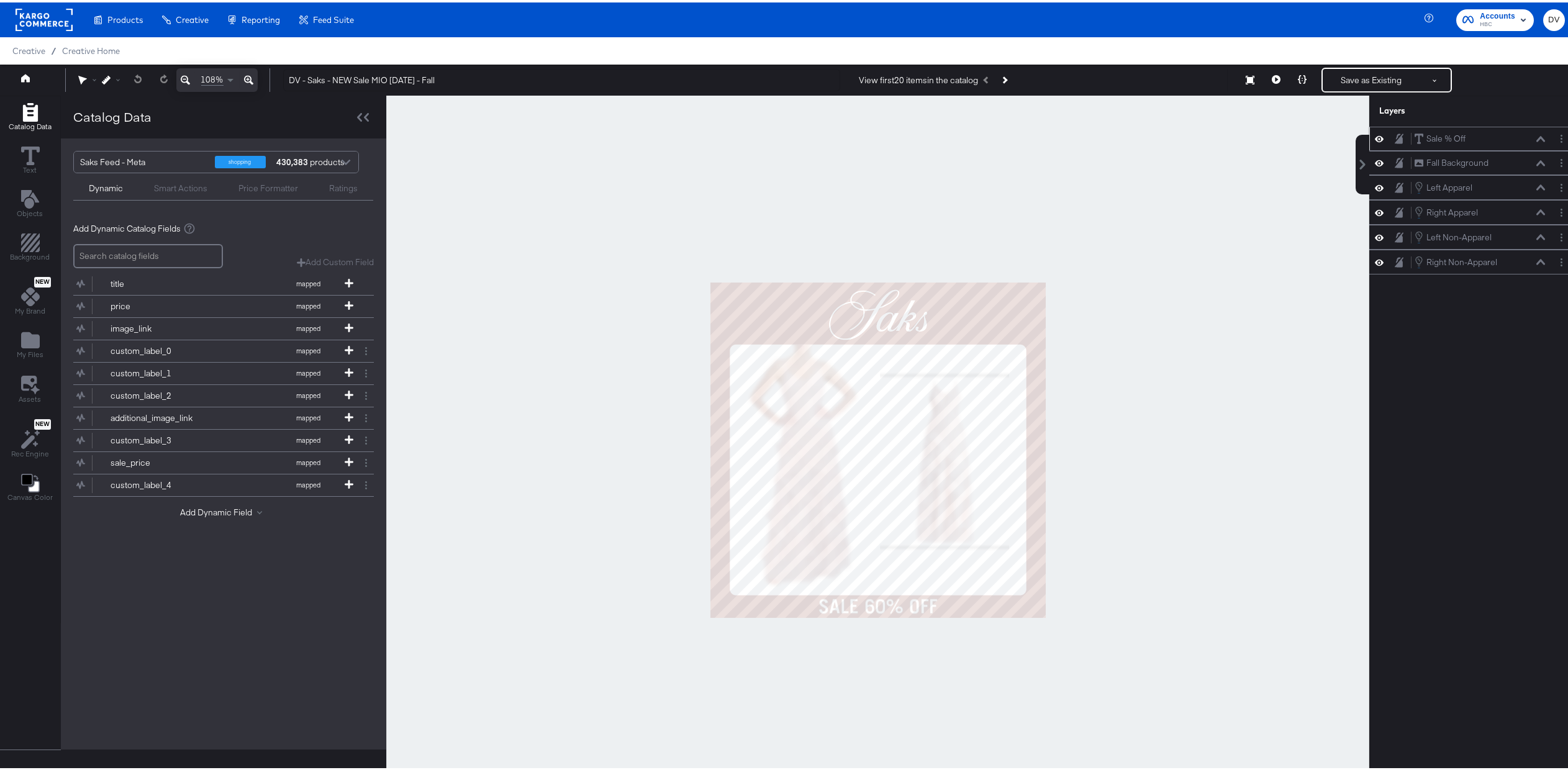
click at [1536, 137] on icon at bounding box center [1540, 136] width 9 height 5
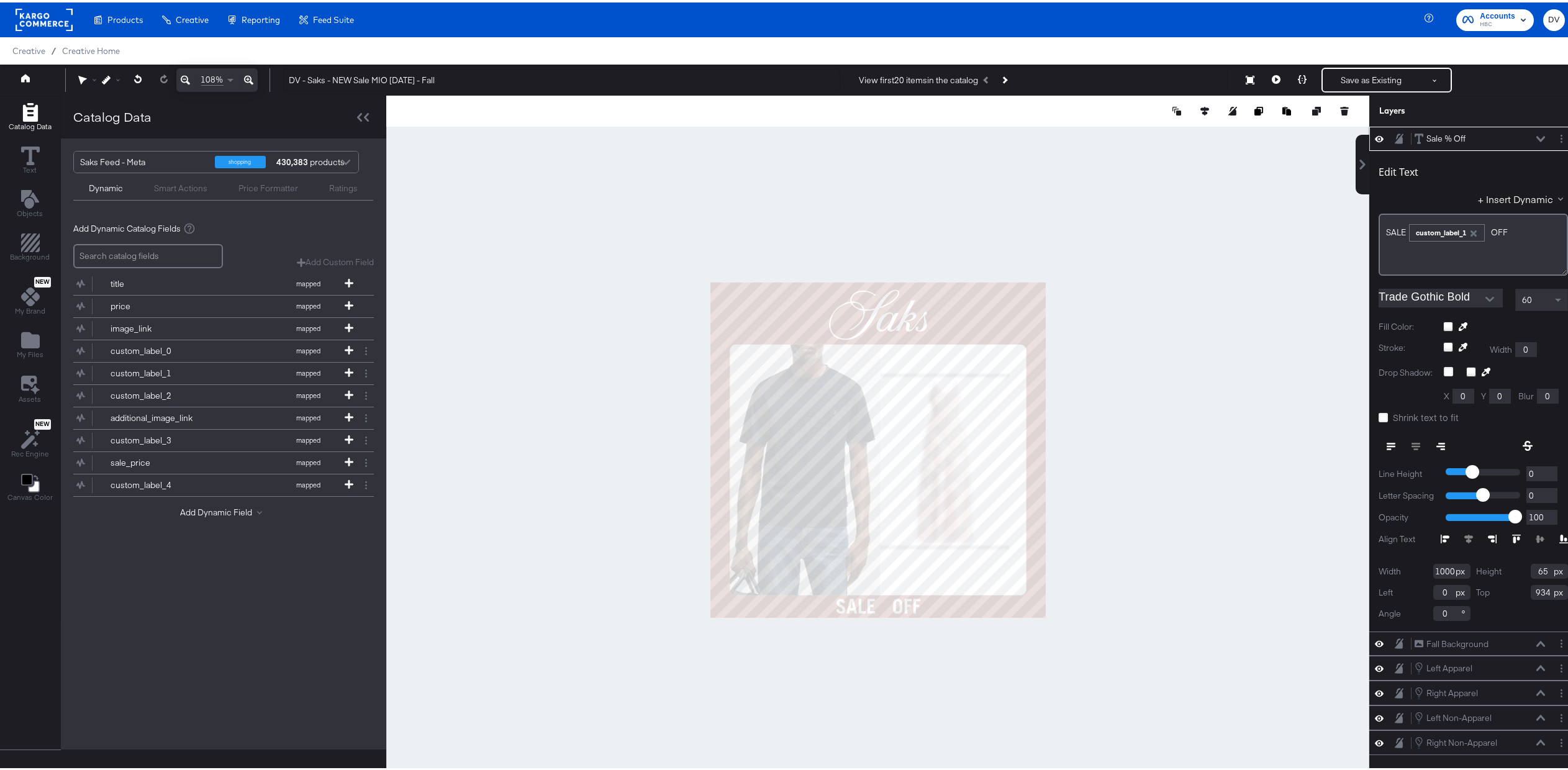
click at [1485, 292] on icon "Open" at bounding box center [1489, 296] width 9 height 9
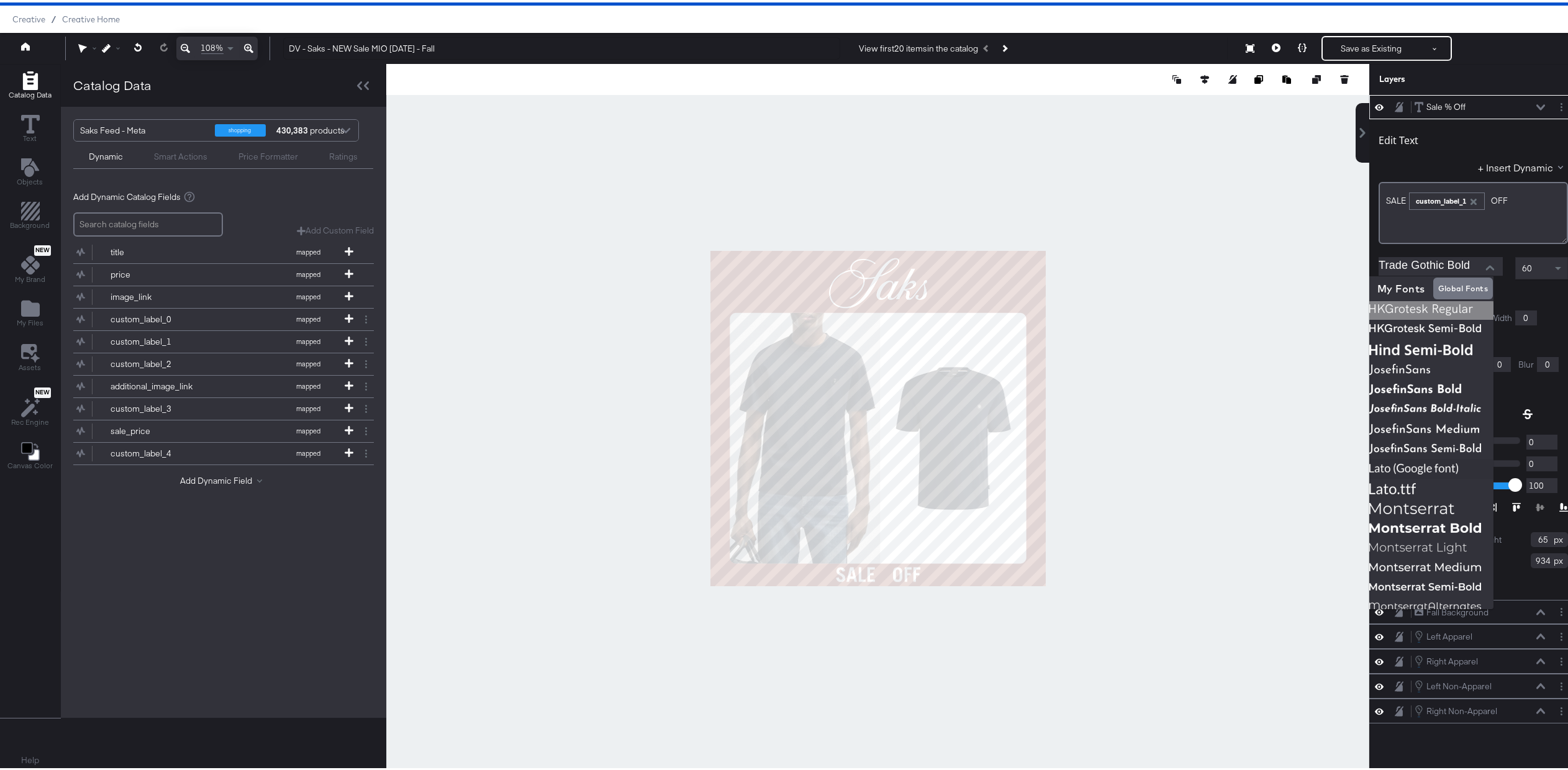
scroll to position [260, 0]
click at [1247, 349] on div at bounding box center [878, 416] width 983 height 709
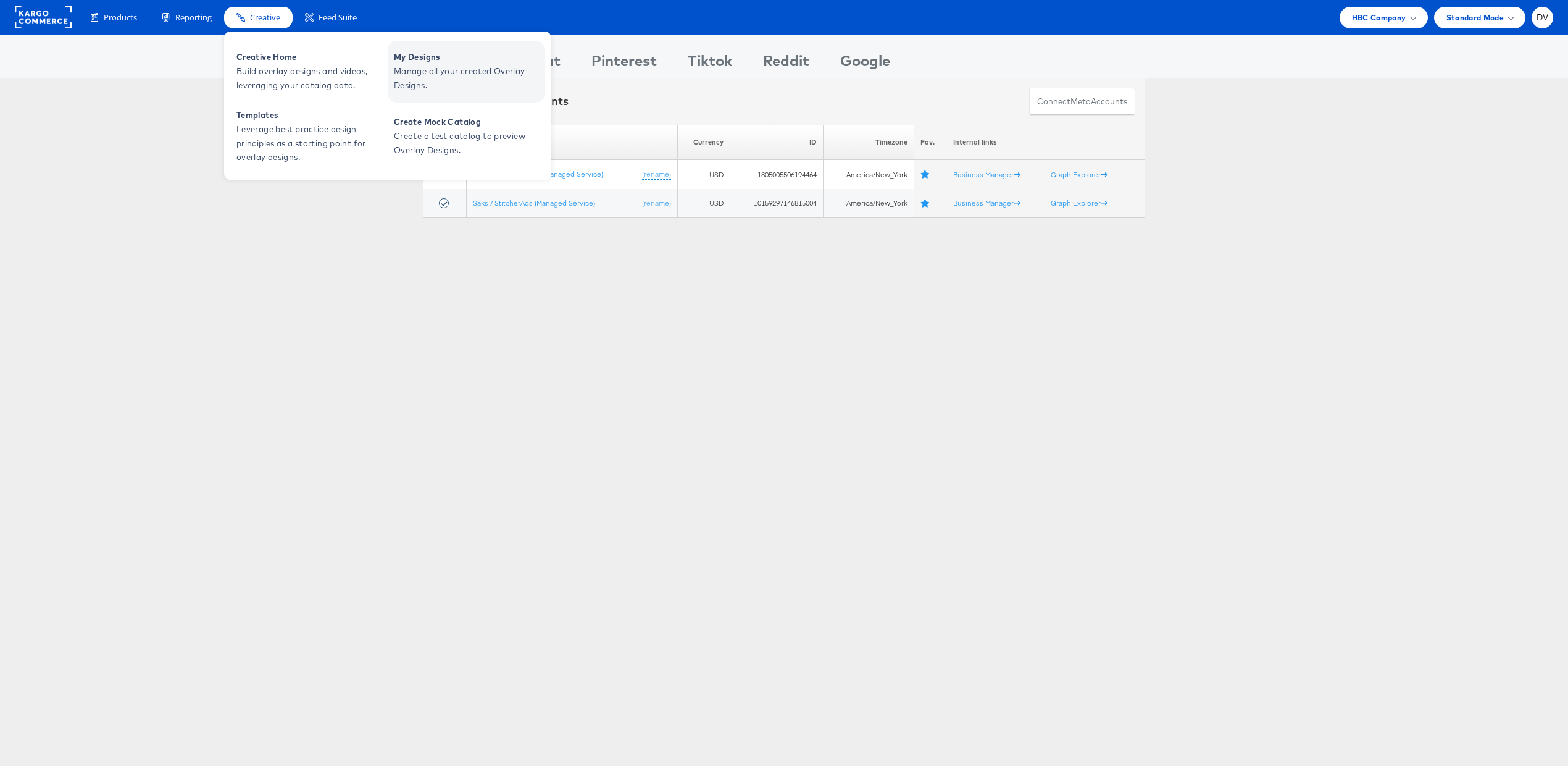
click at [407, 76] on span "Manage all your created Overlay Designs." at bounding box center [467, 78] width 148 height 28
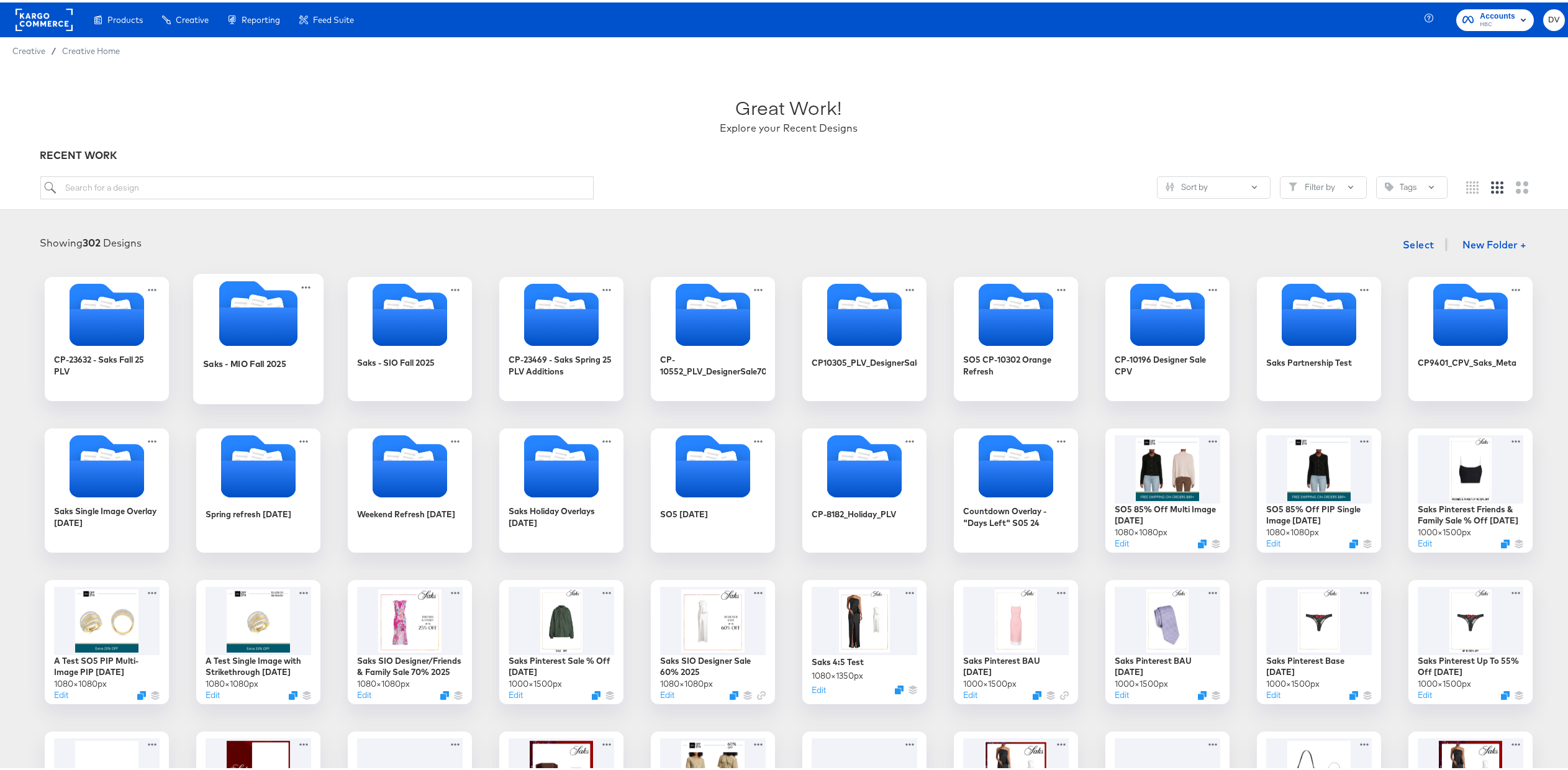
click at [288, 306] on icon "Folder" at bounding box center [259, 324] width 78 height 38
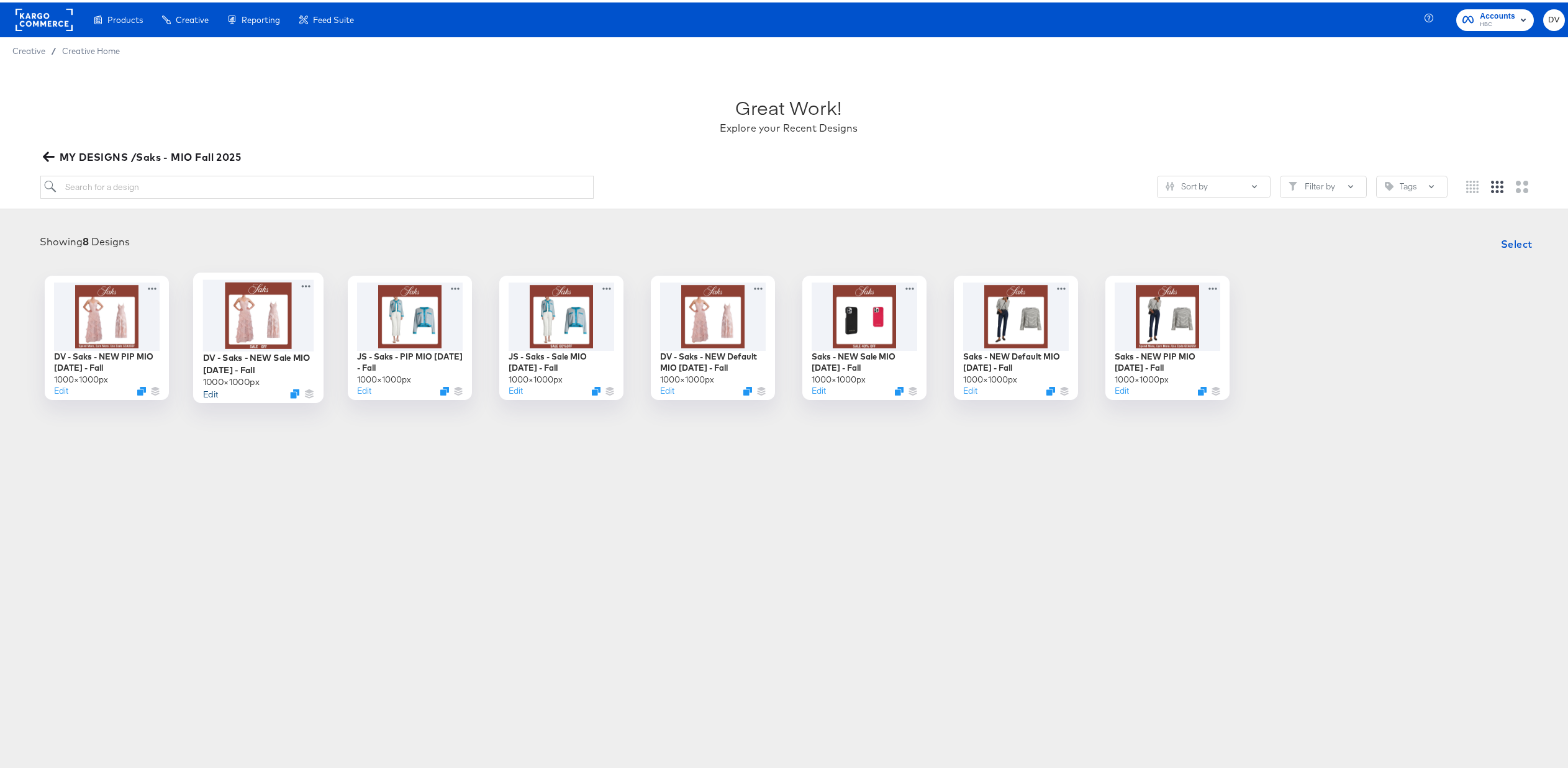
click at [209, 392] on button "Edit" at bounding box center [210, 391] width 15 height 12
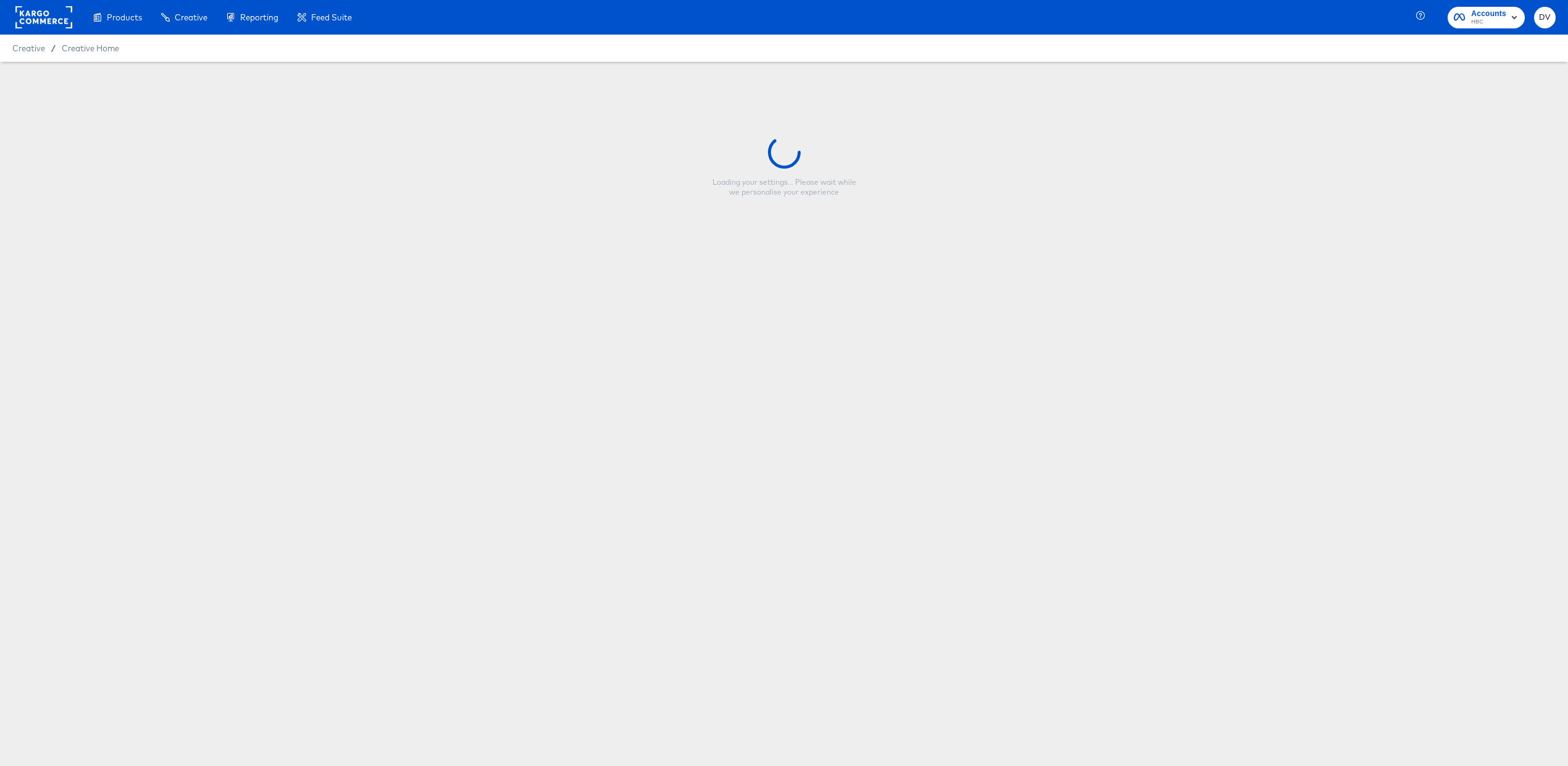
type input "DV - Saks - NEW Sale MIO 8.21.25 - Fall"
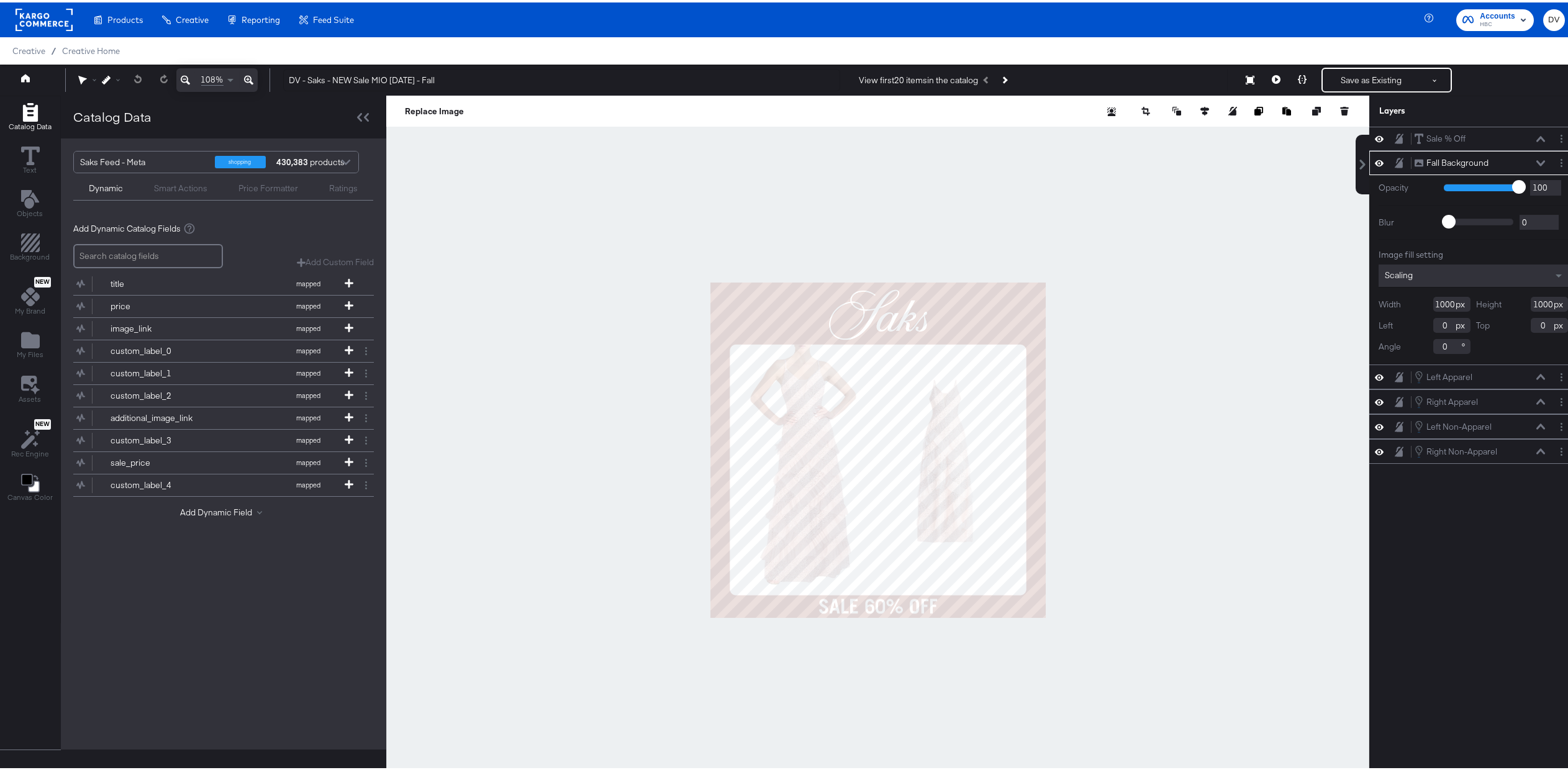
click at [1536, 159] on icon at bounding box center [1540, 161] width 9 height 5
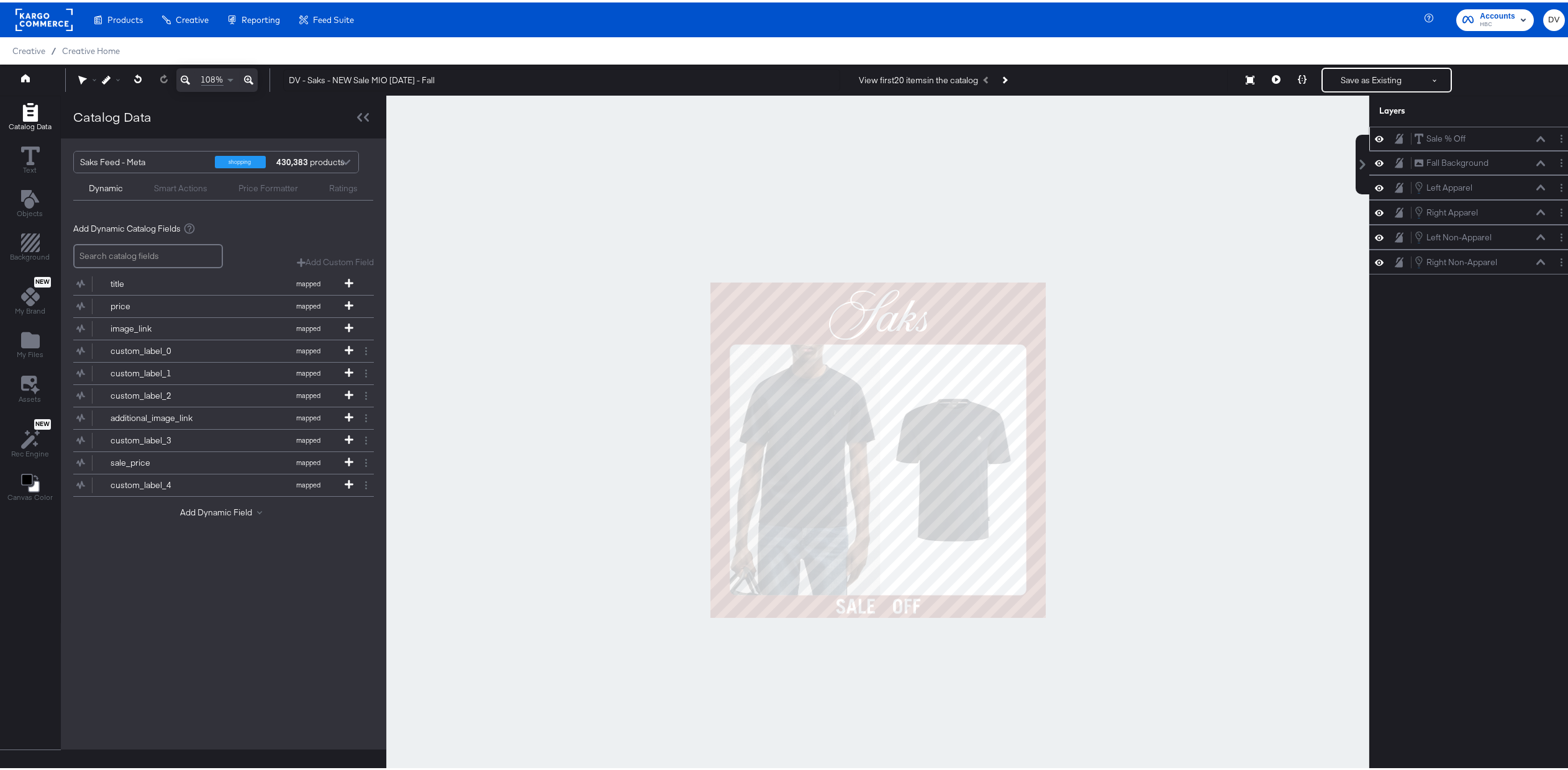
click at [1536, 138] on icon at bounding box center [1540, 136] width 9 height 6
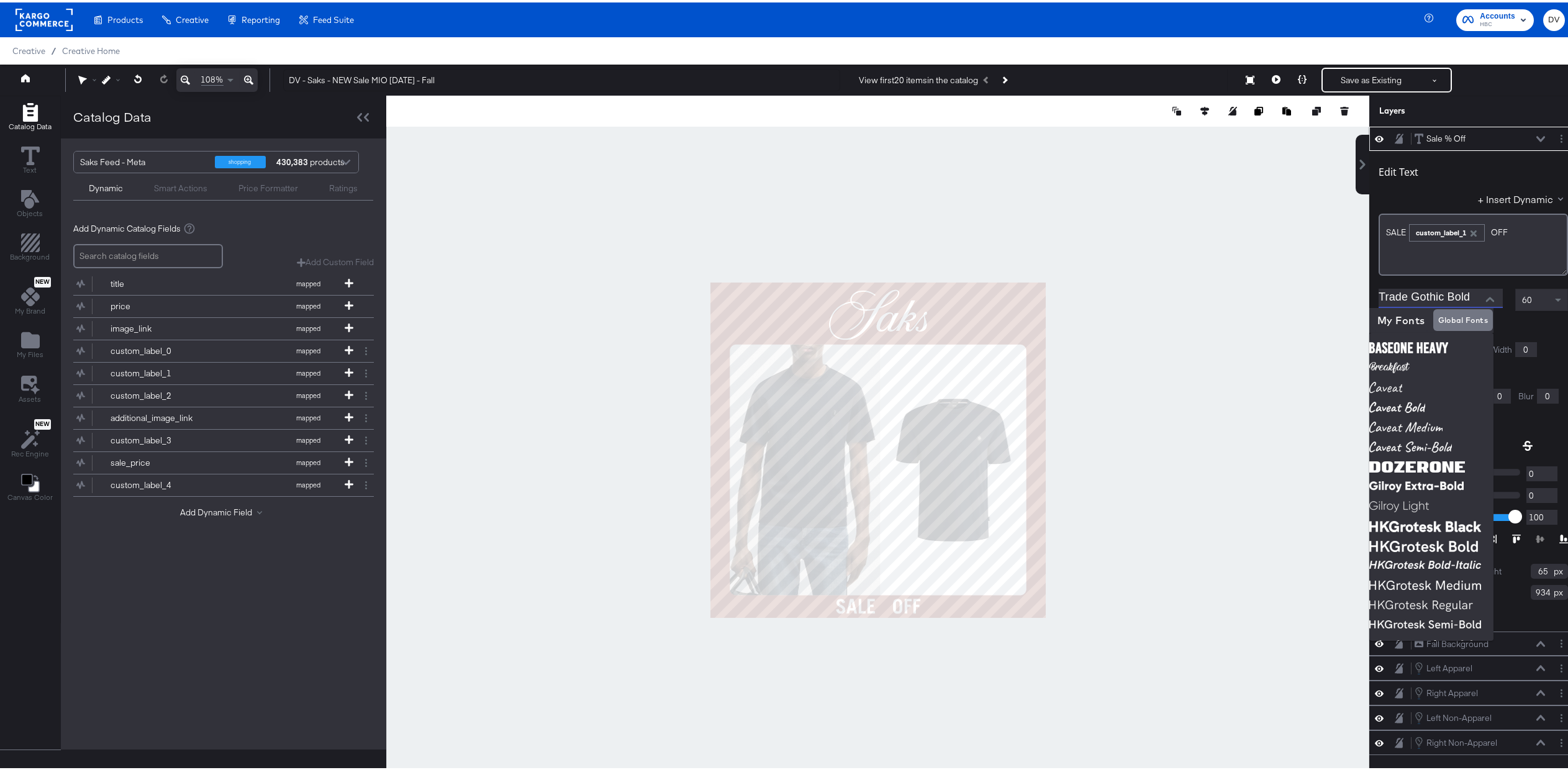
click at [1456, 304] on input "Trade Gothic Bold" at bounding box center [1432, 295] width 106 height 19
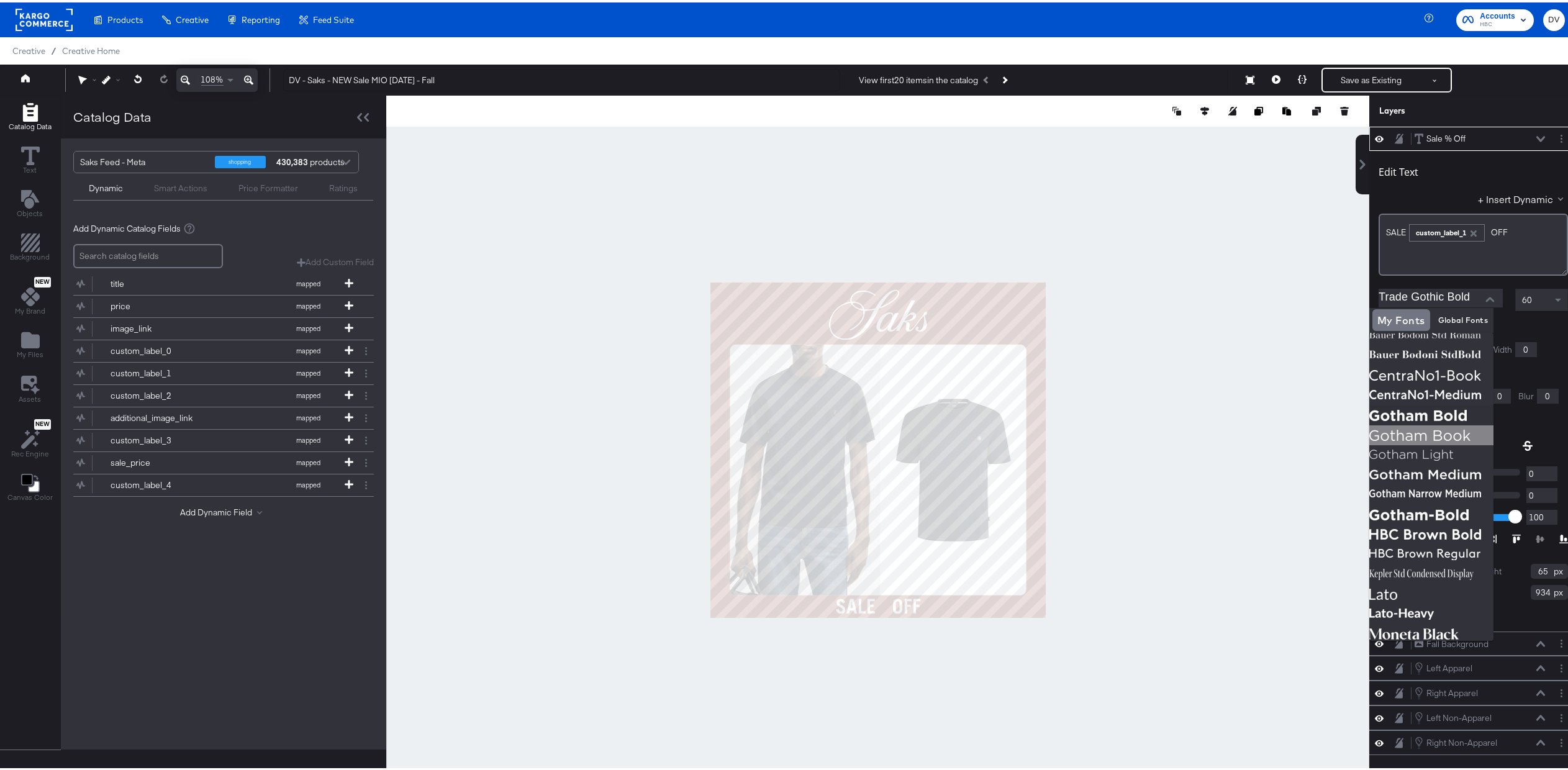
scroll to position [128, 0]
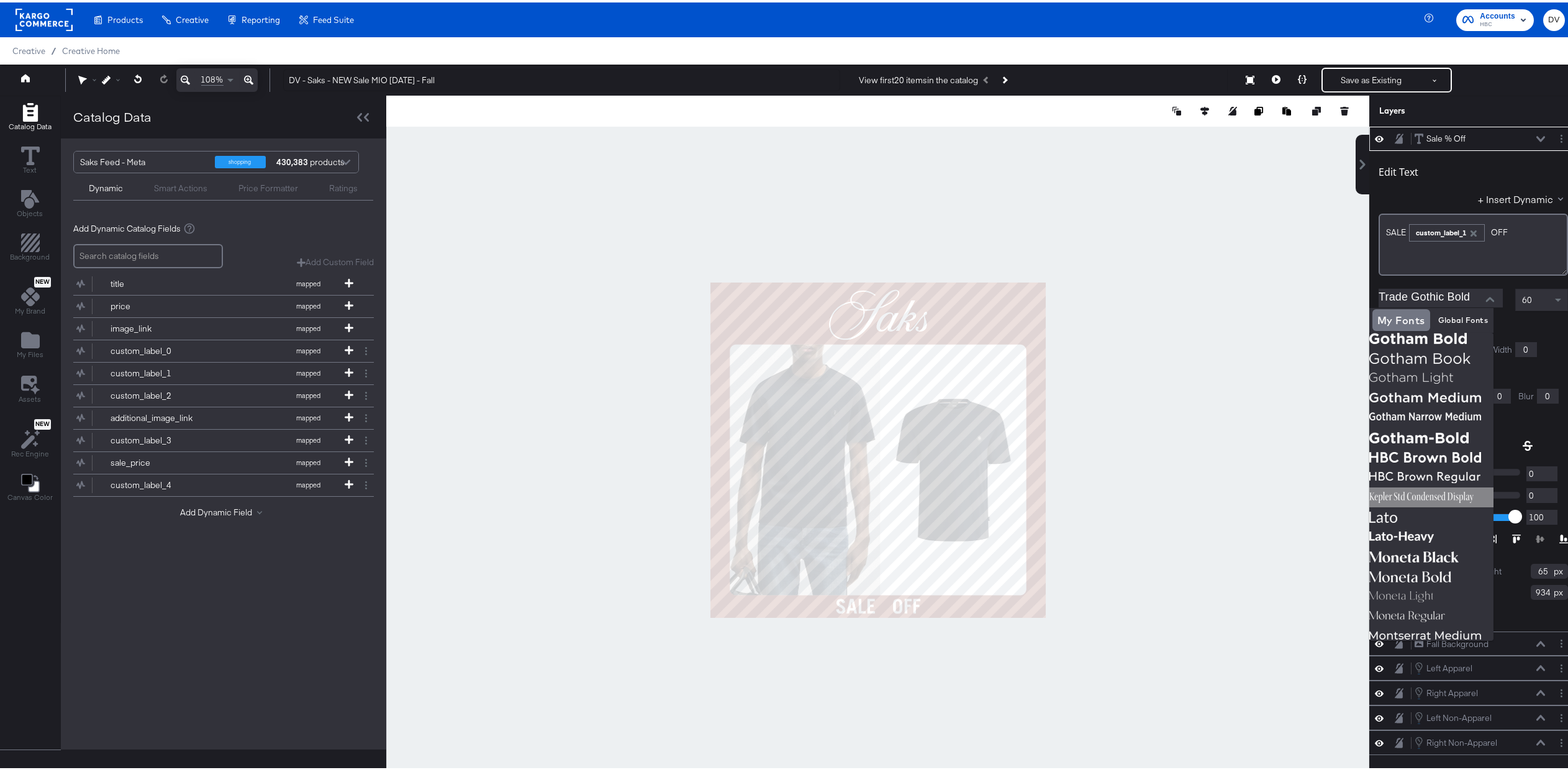
click at [1424, 491] on img at bounding box center [1432, 494] width 124 height 20
type input "Kepler Std Condensed Display"
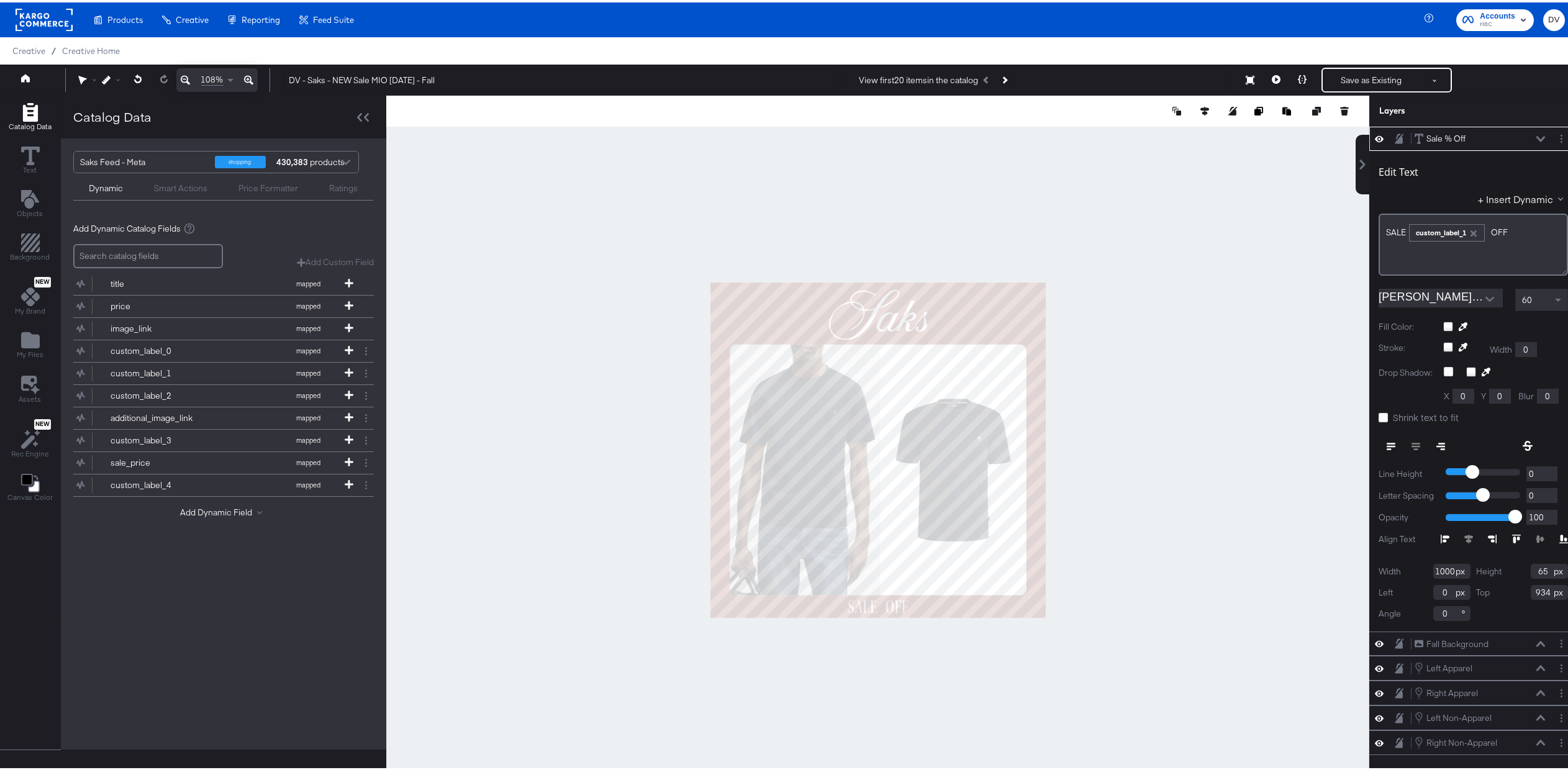
click at [28, 12] on rect at bounding box center [44, 17] width 57 height 22
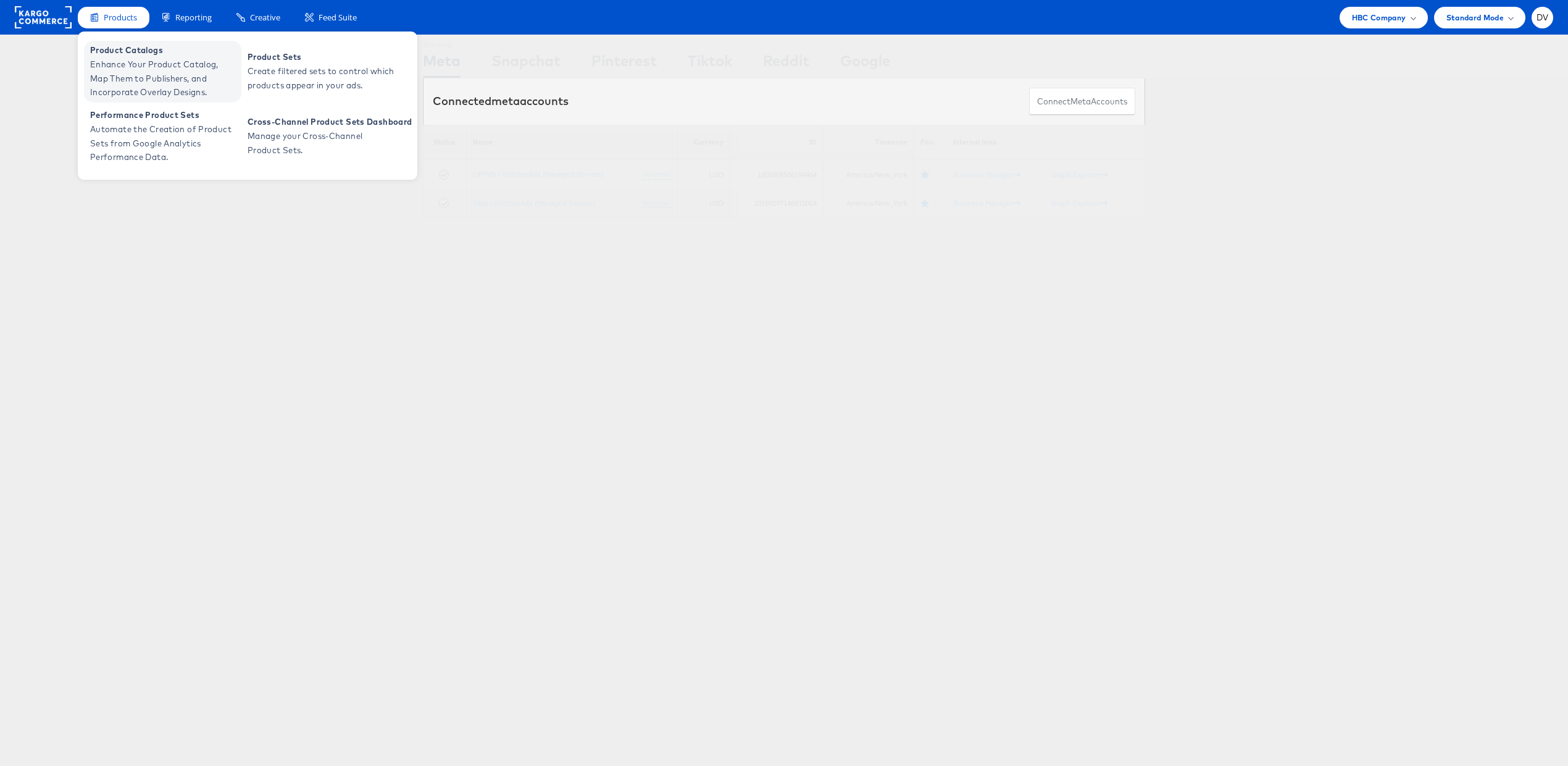
click at [137, 63] on span "Enhance Your Product Catalog, Map Them to Publishers, and Incorporate Overlay D…" at bounding box center [164, 78] width 148 height 42
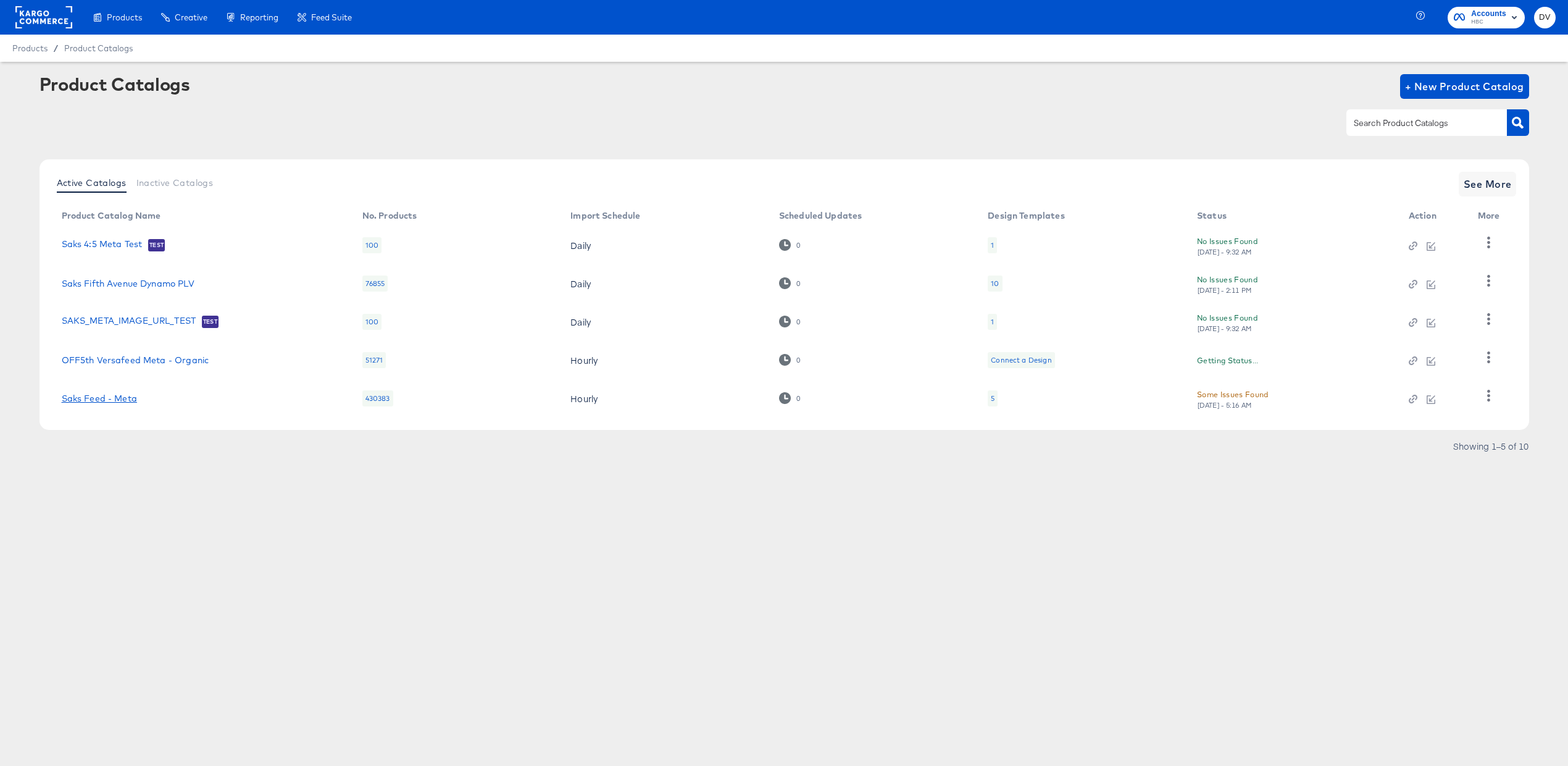
click at [130, 398] on link "Saks Feed - Meta" at bounding box center [99, 398] width 76 height 10
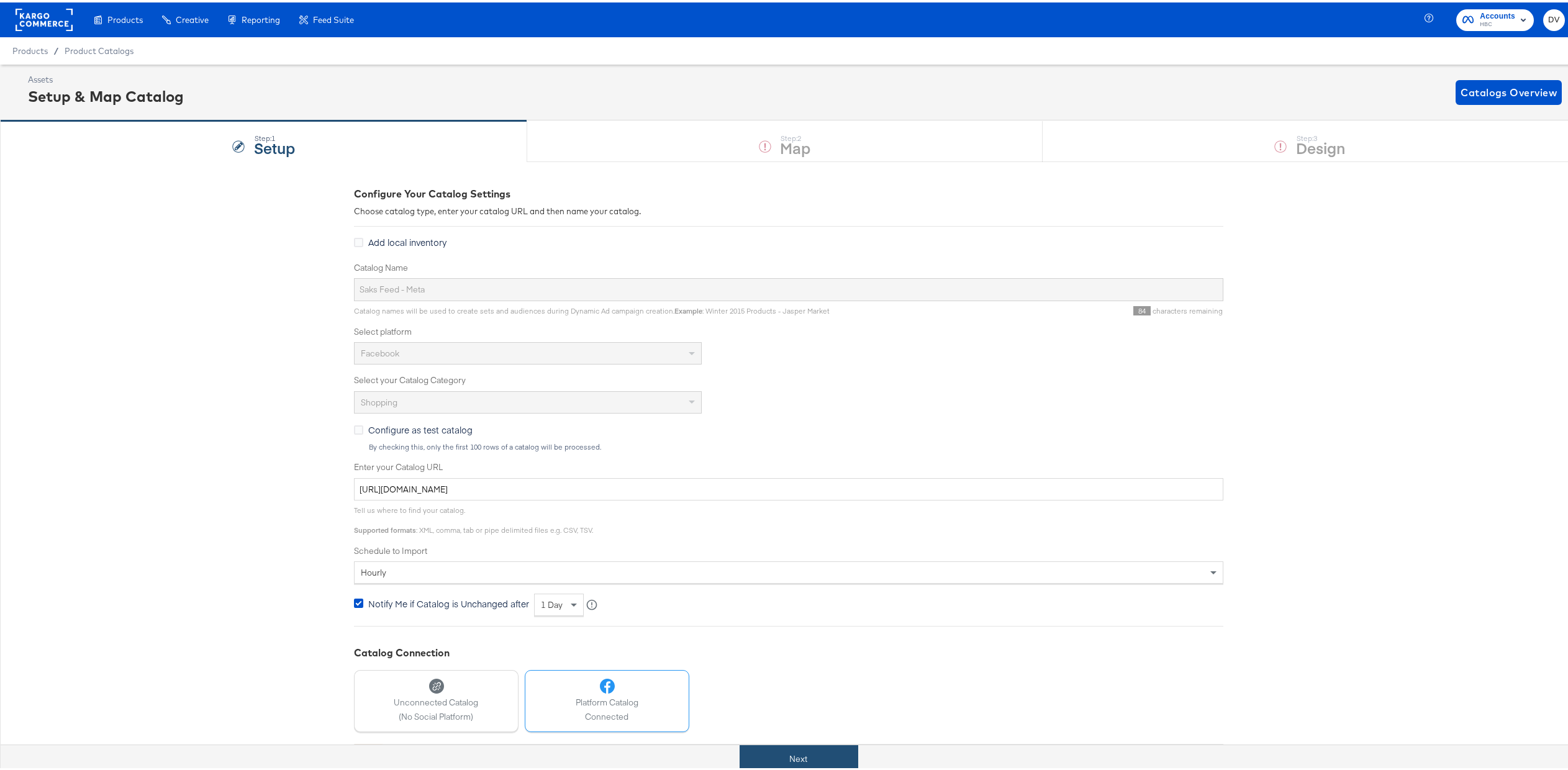
click at [831, 751] on button "Next" at bounding box center [798, 756] width 118 height 28
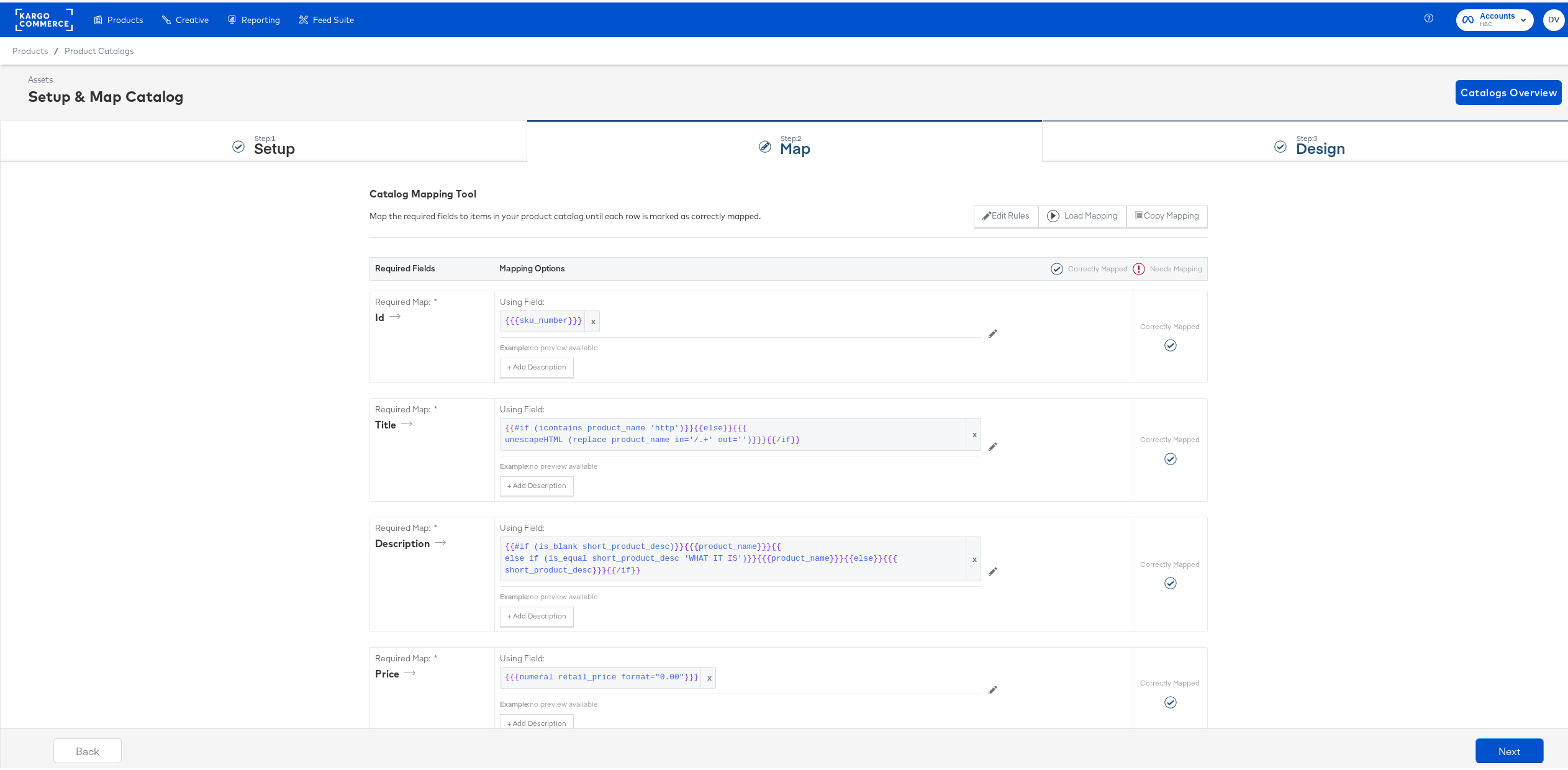
click at [1106, 149] on div "Step: 3 Design" at bounding box center [1310, 139] width 535 height 41
